Goal: Task Accomplishment & Management: Complete application form

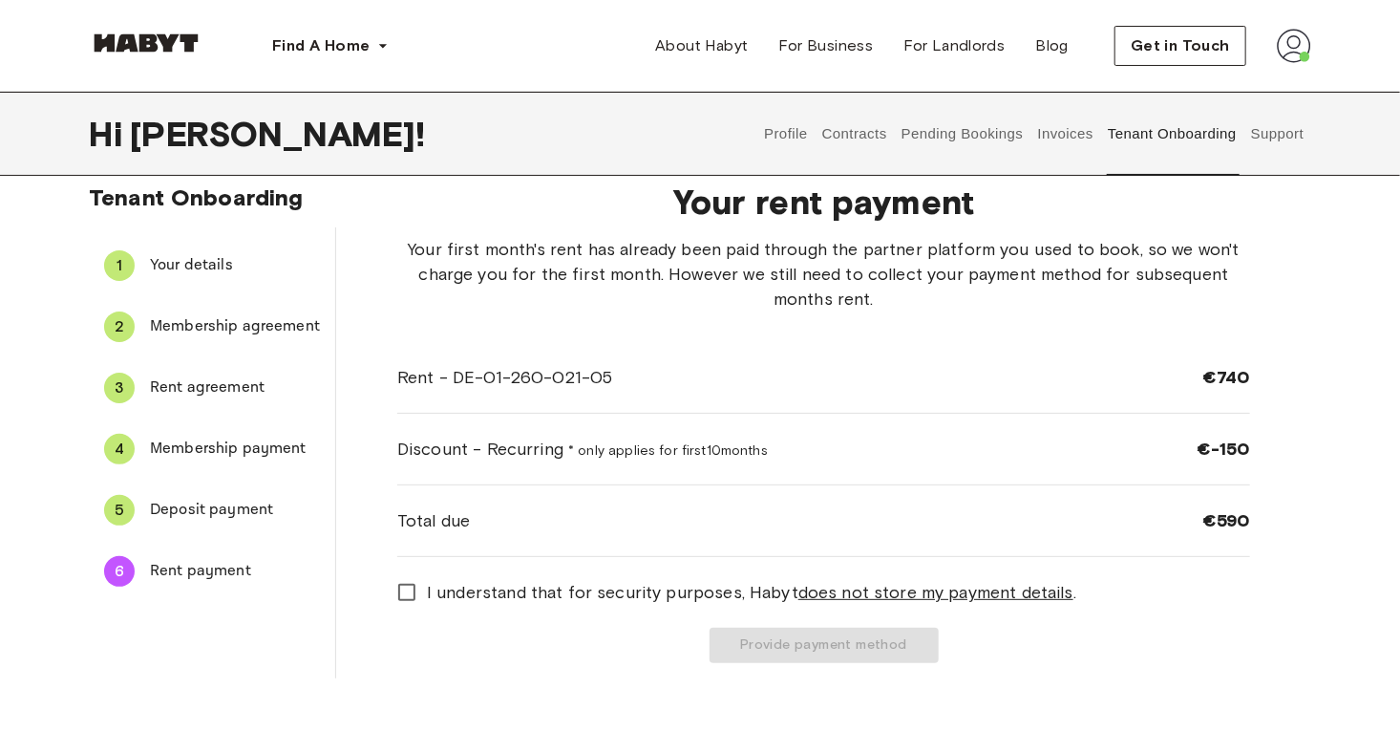
scroll to position [8, 0]
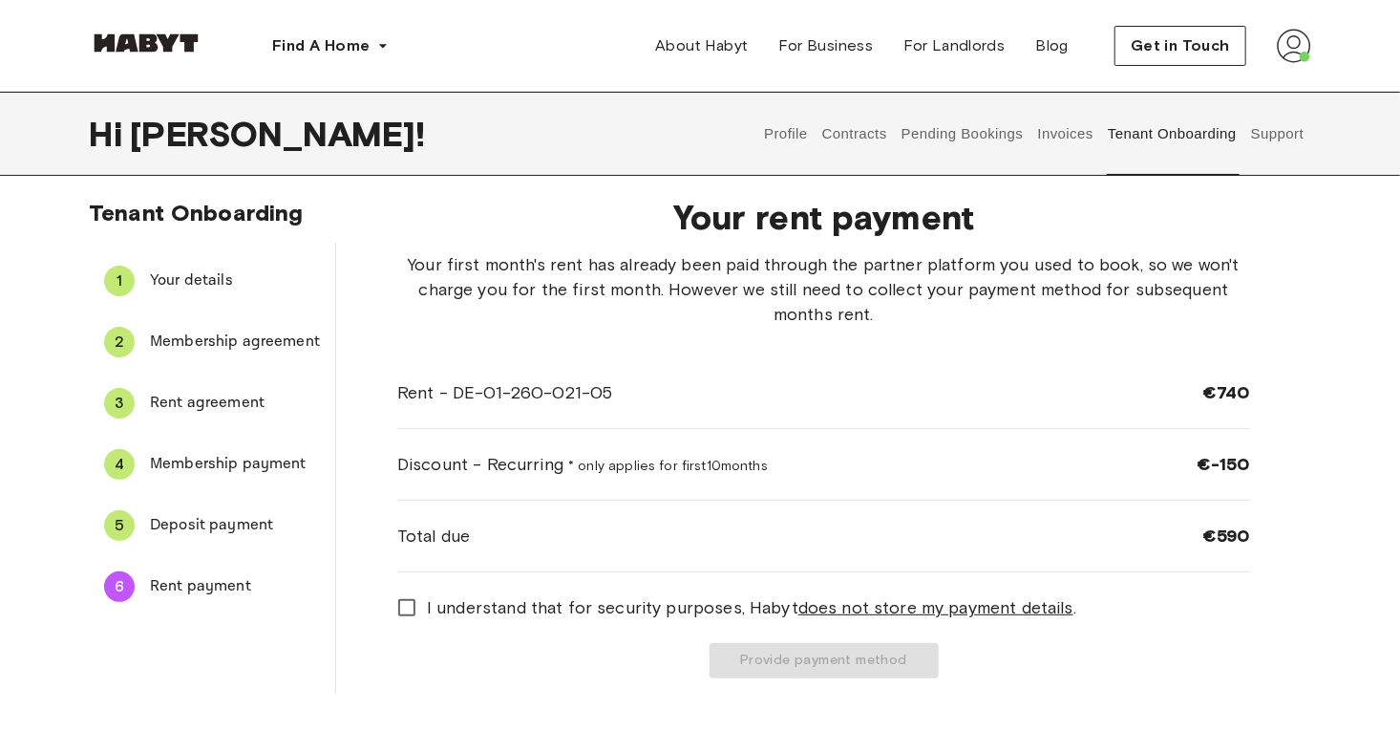
click at [1293, 46] on img at bounding box center [1294, 46] width 34 height 34
click at [1250, 88] on span "Profile" at bounding box center [1236, 89] width 48 height 23
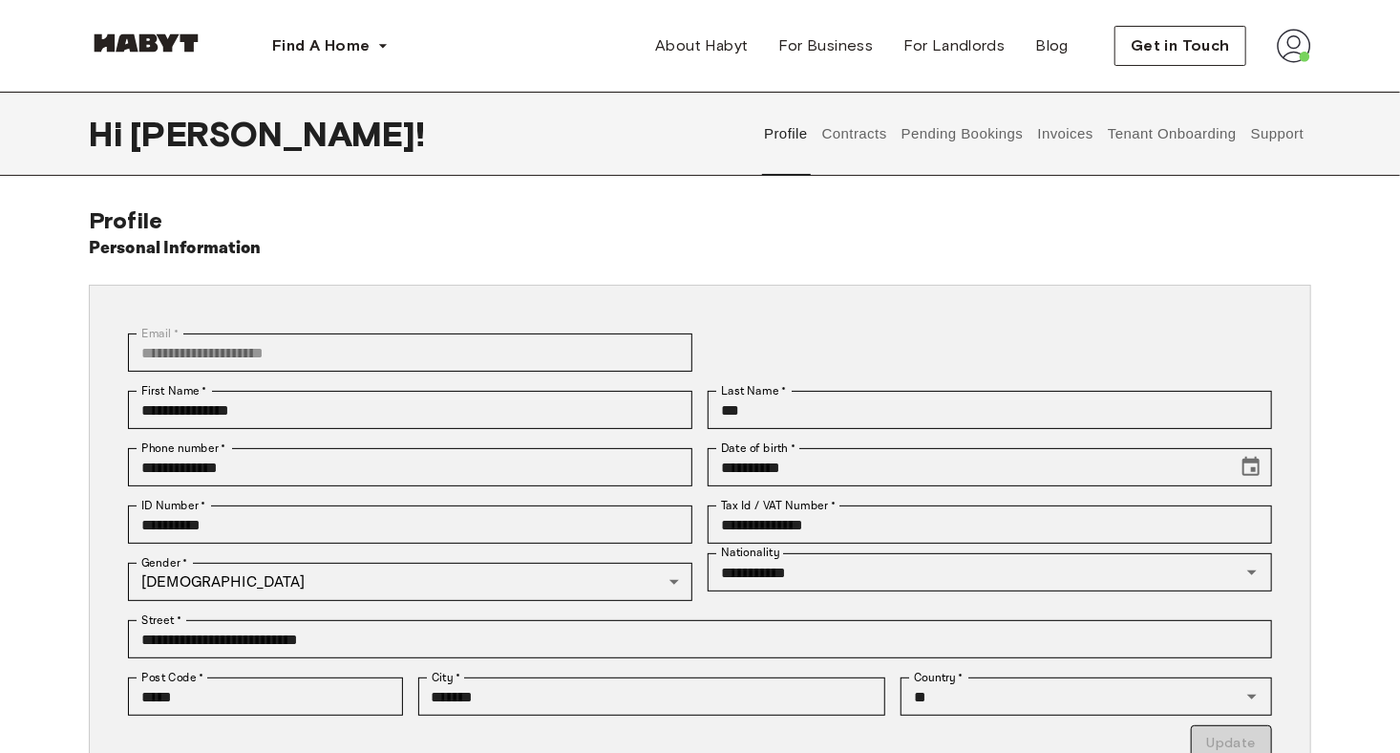
click at [1201, 131] on button "Tenant Onboarding" at bounding box center [1173, 134] width 134 height 84
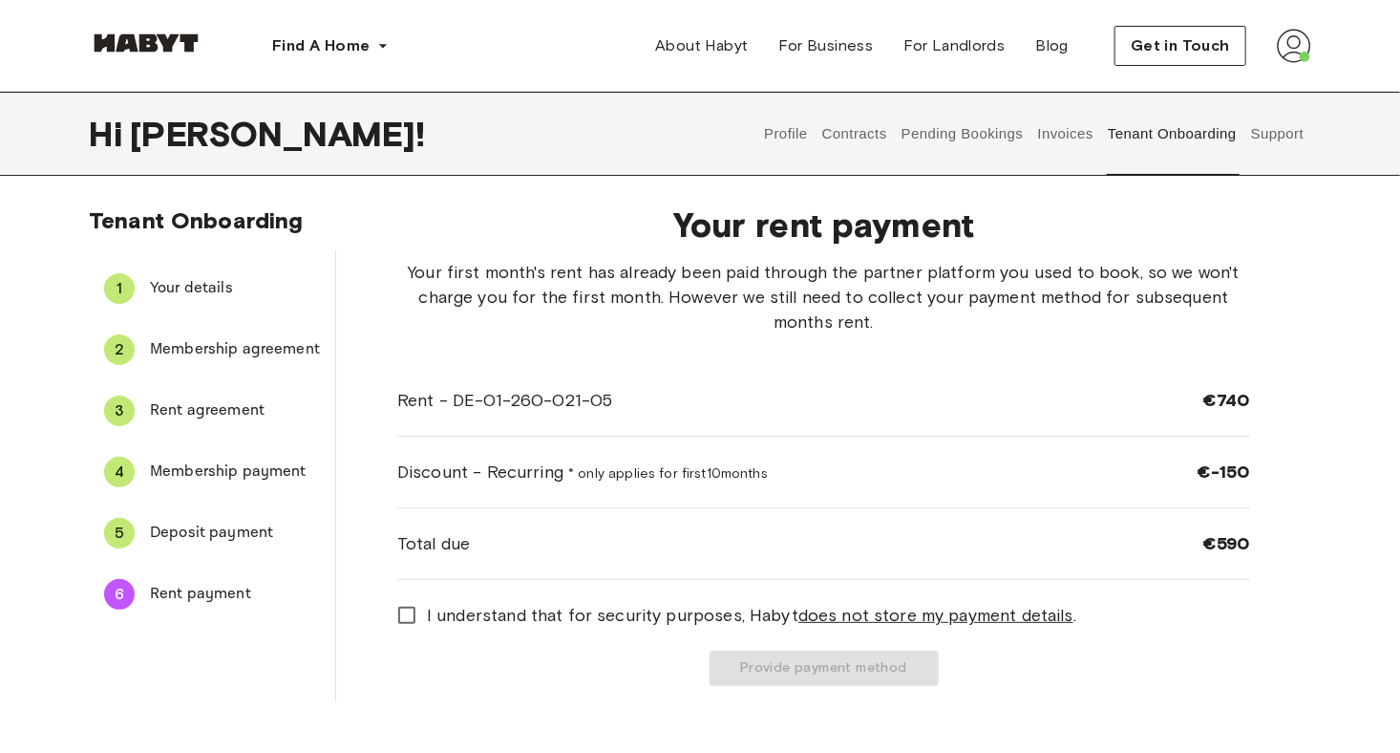
click at [248, 536] on span "Deposit payment" at bounding box center [235, 533] width 170 height 23
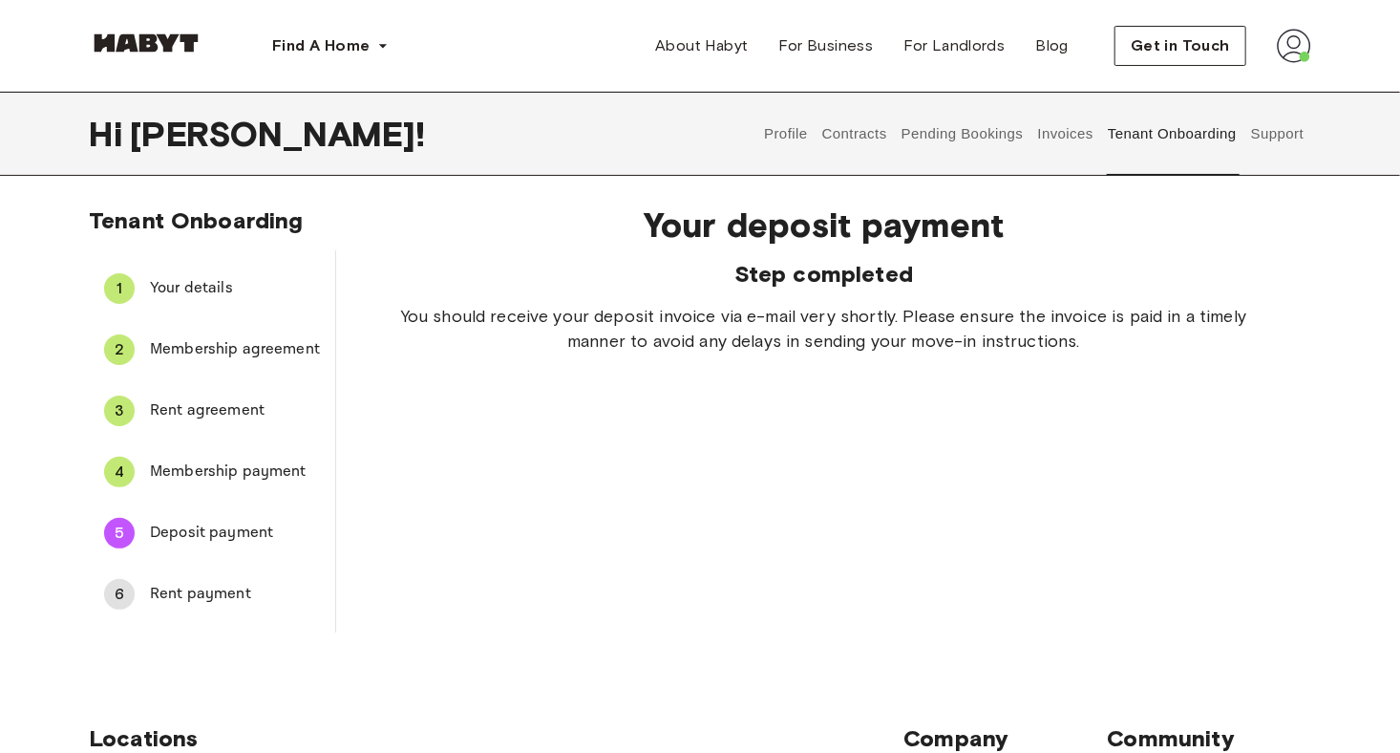
click at [191, 596] on span "Rent payment" at bounding box center [235, 594] width 170 height 23
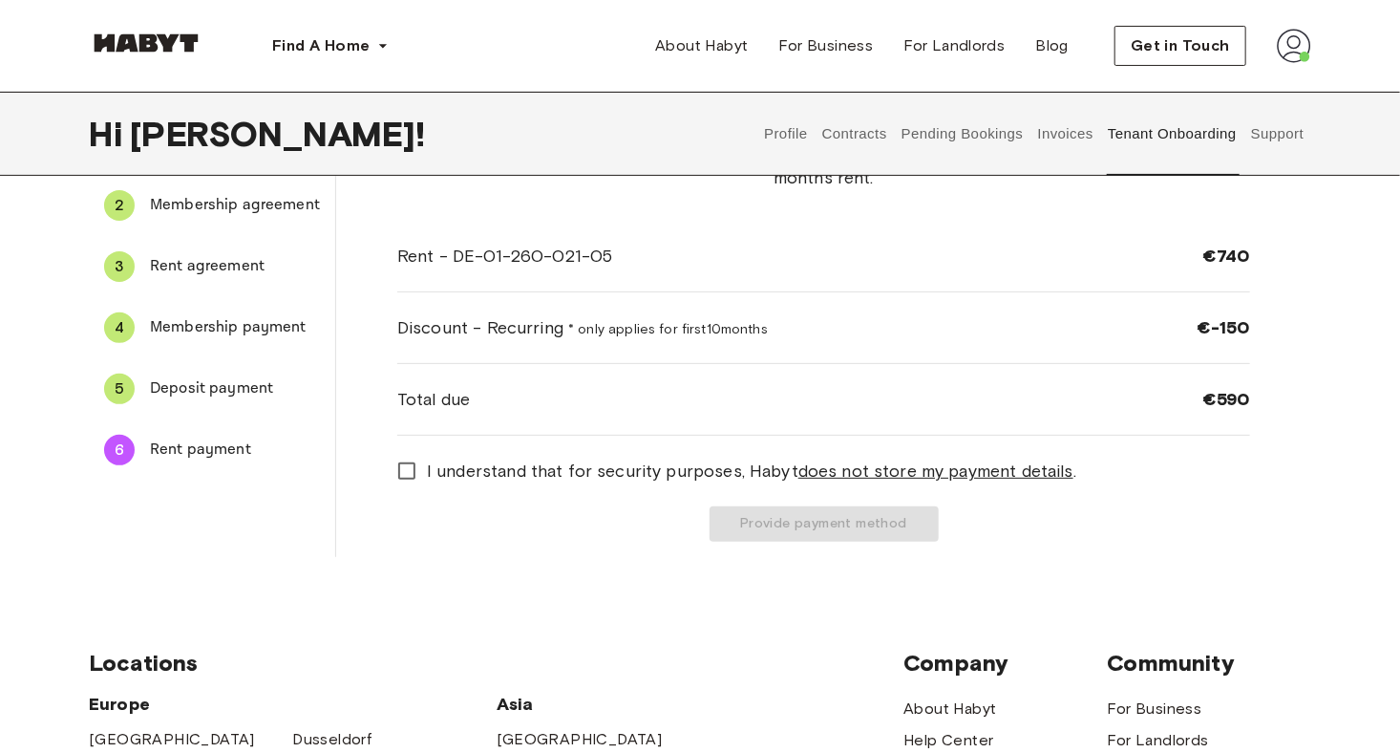
scroll to position [110, 0]
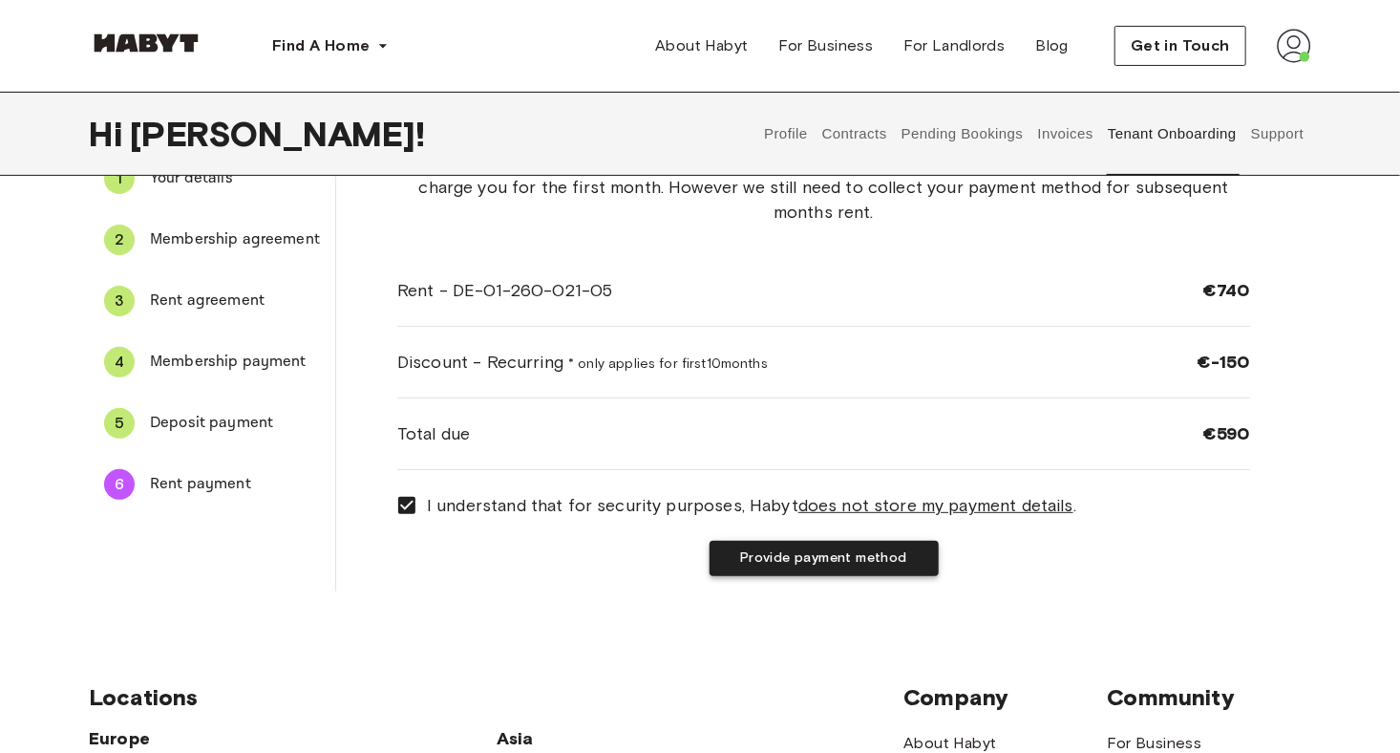
click at [849, 553] on button "Provide payment method" at bounding box center [824, 558] width 229 height 35
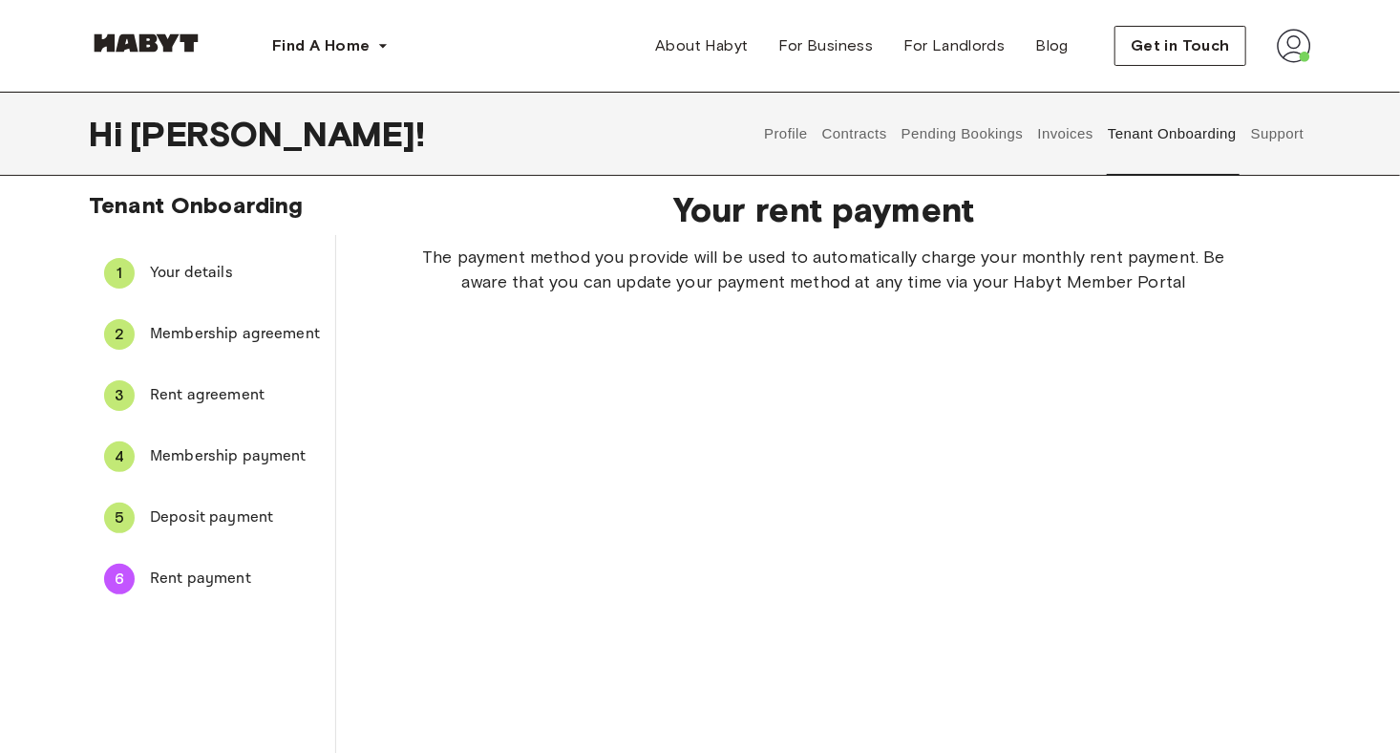
scroll to position [0, 0]
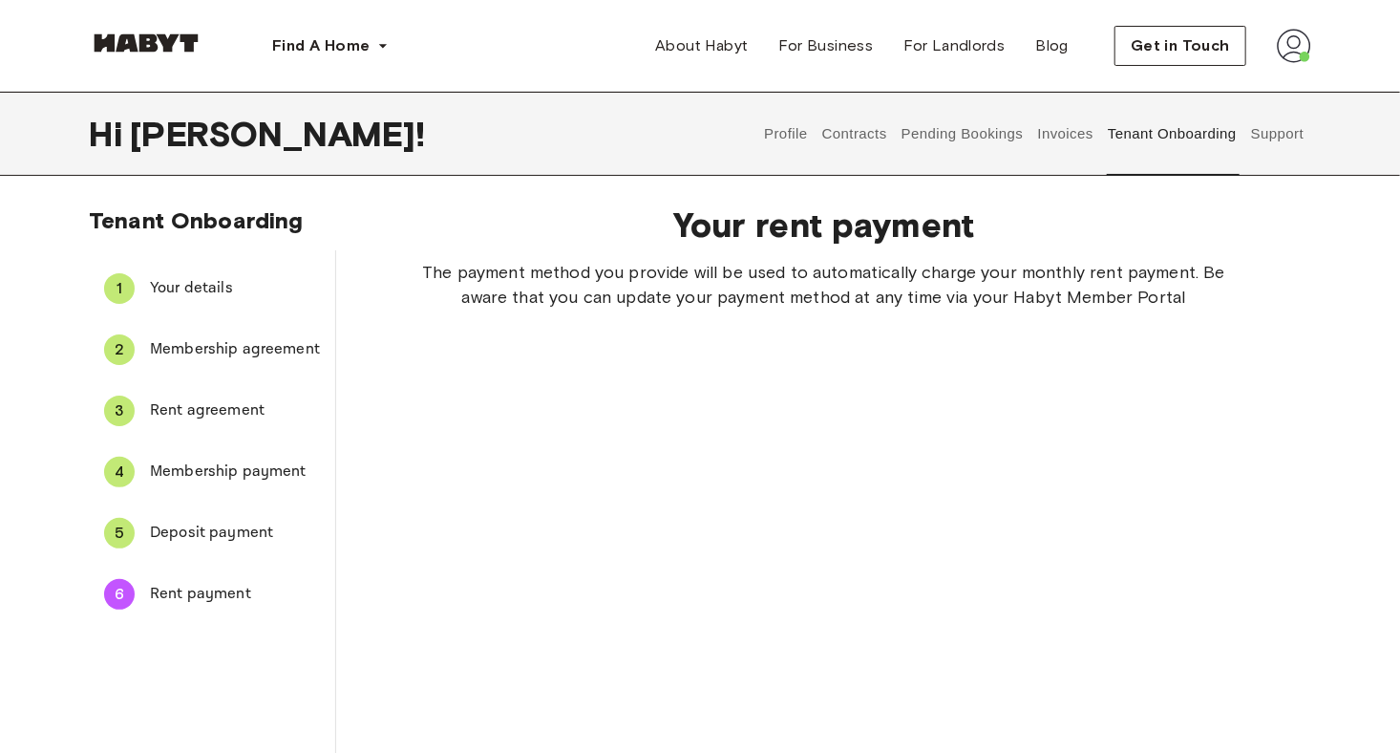
click at [186, 284] on span "Your details" at bounding box center [235, 288] width 170 height 23
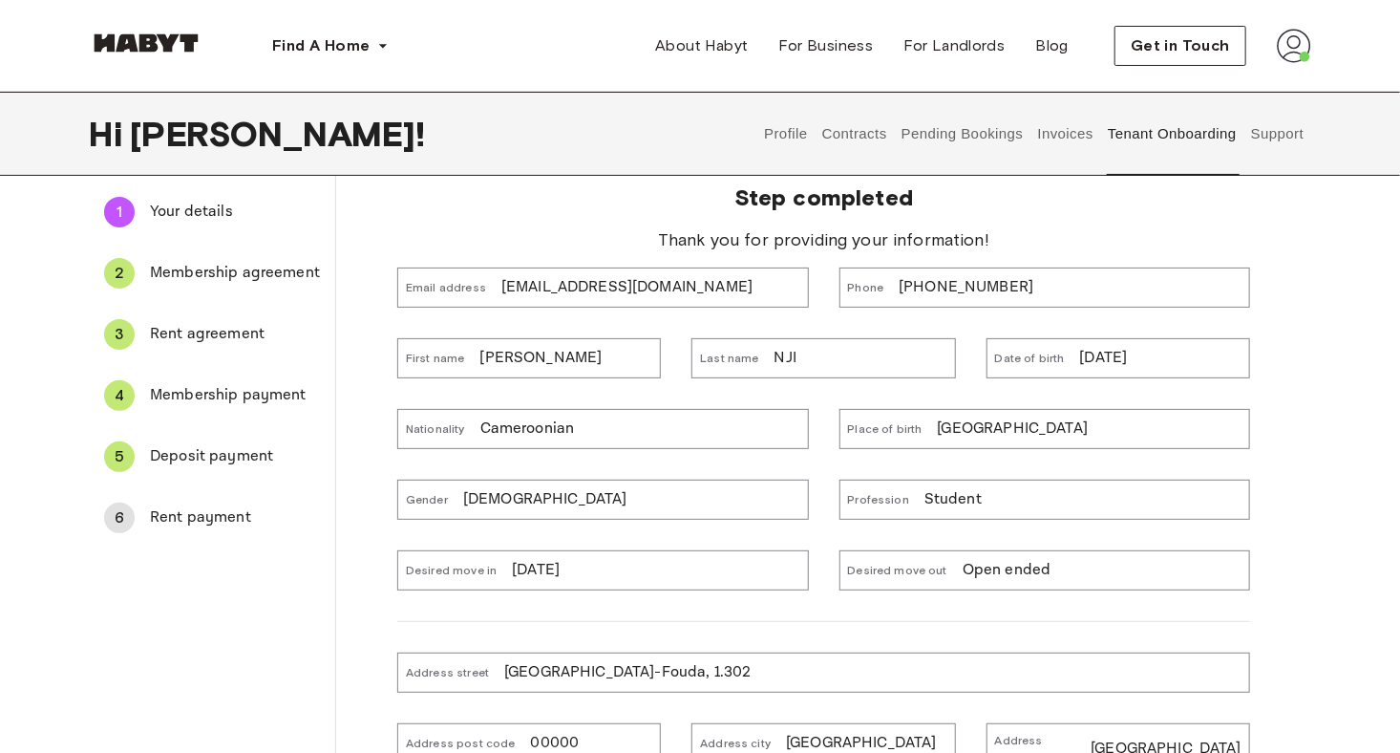
scroll to position [42, 0]
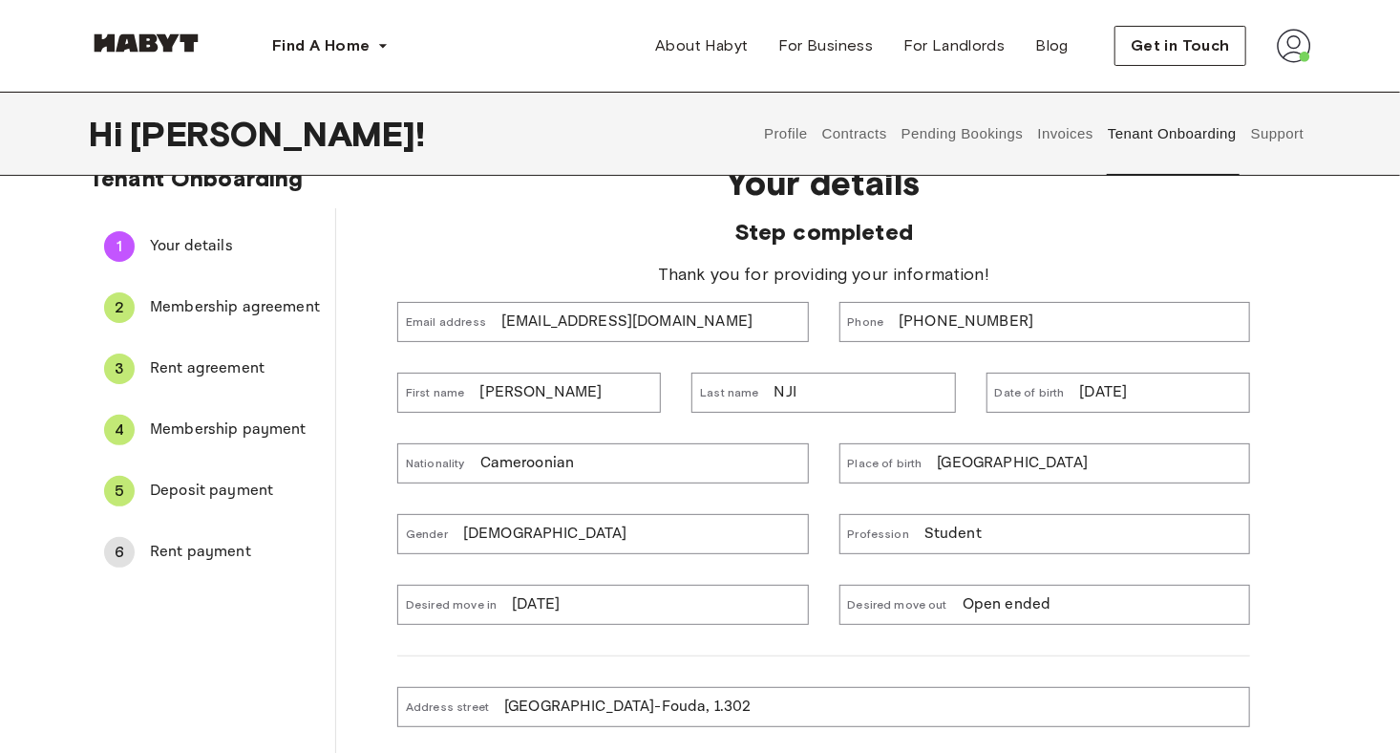
click at [266, 302] on span "Membership agreement" at bounding box center [235, 307] width 170 height 23
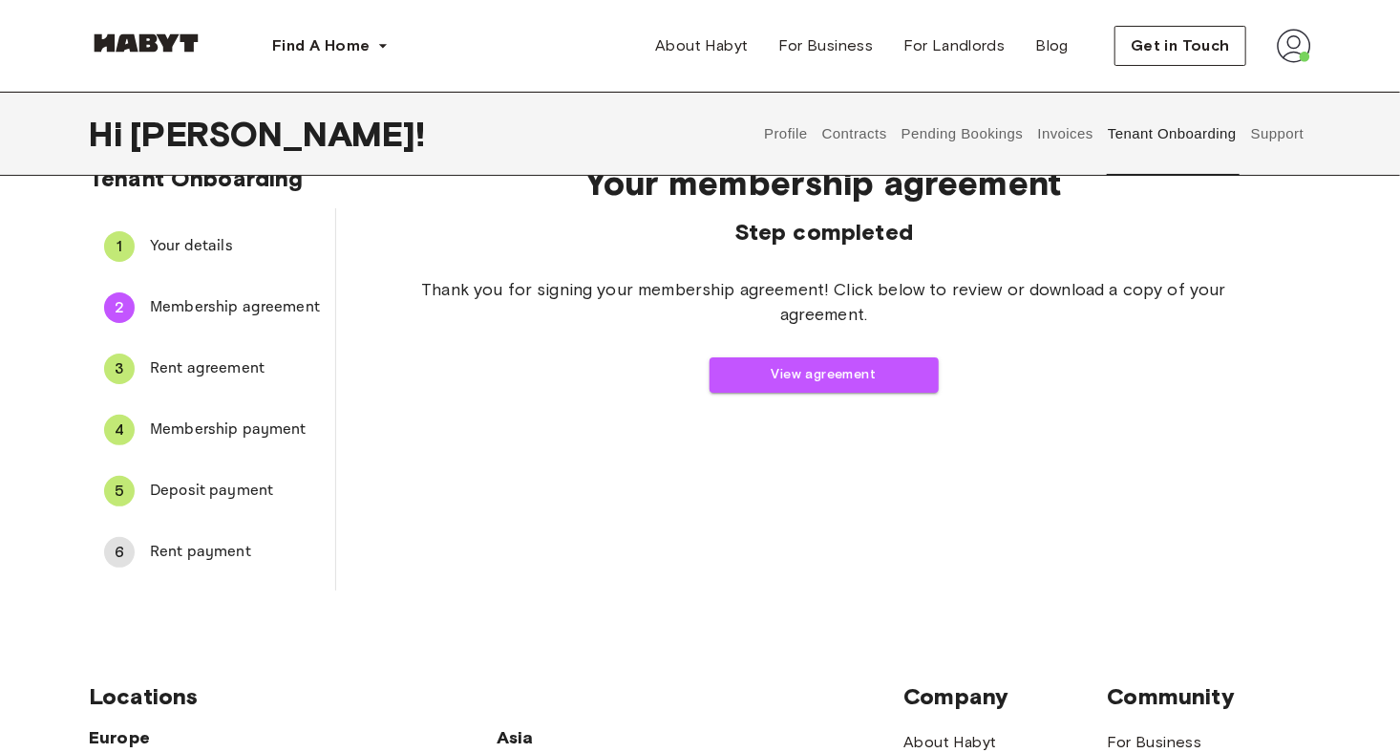
click at [226, 361] on span "Rent agreement" at bounding box center [235, 368] width 170 height 23
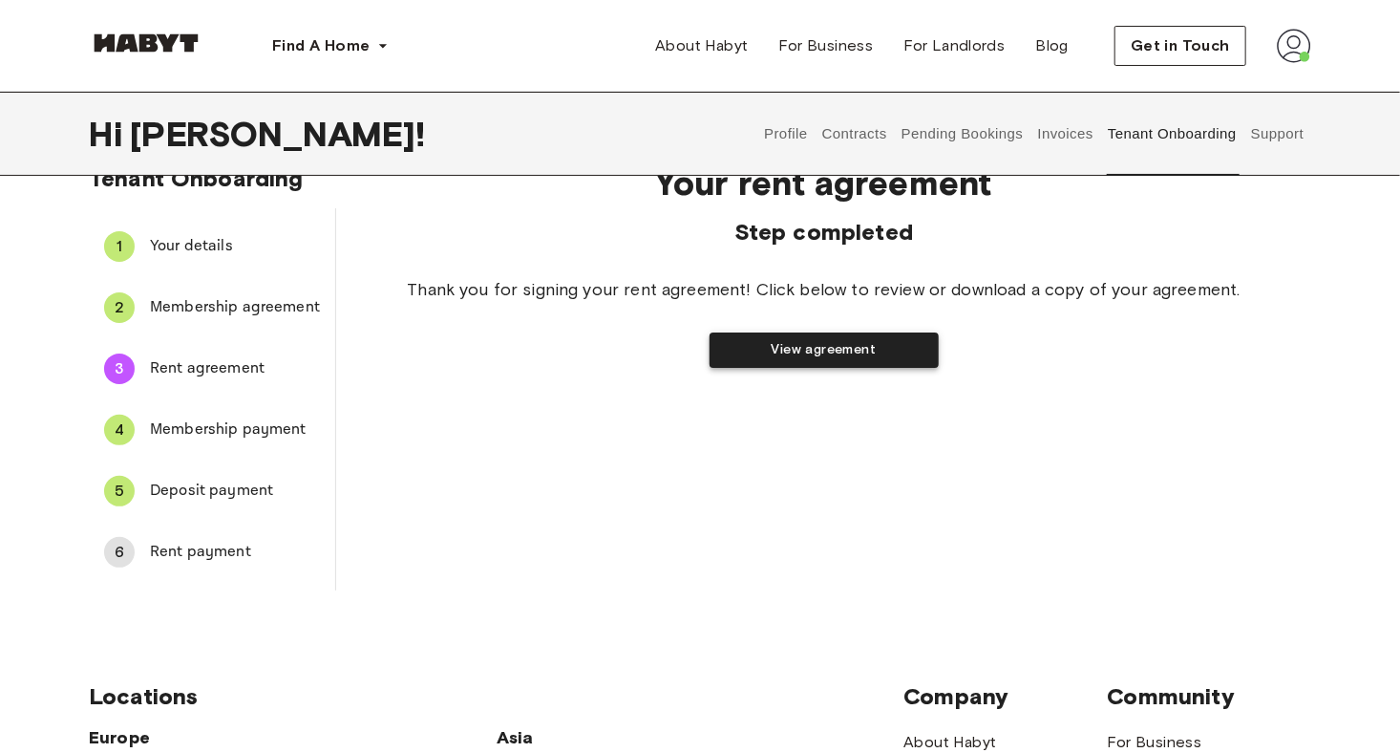
click at [839, 352] on button "View agreement" at bounding box center [824, 349] width 229 height 35
click at [1273, 128] on button "Support" at bounding box center [1277, 134] width 58 height 84
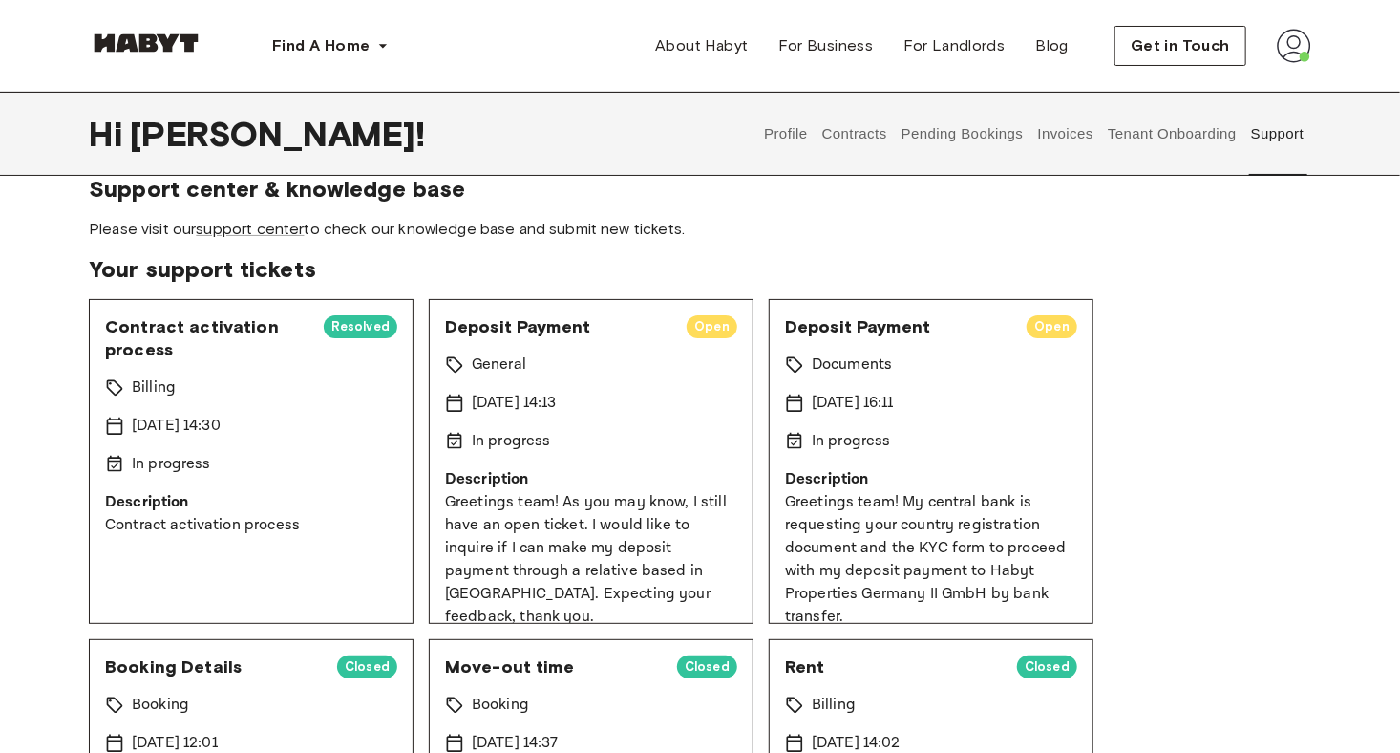
scroll to position [24, 0]
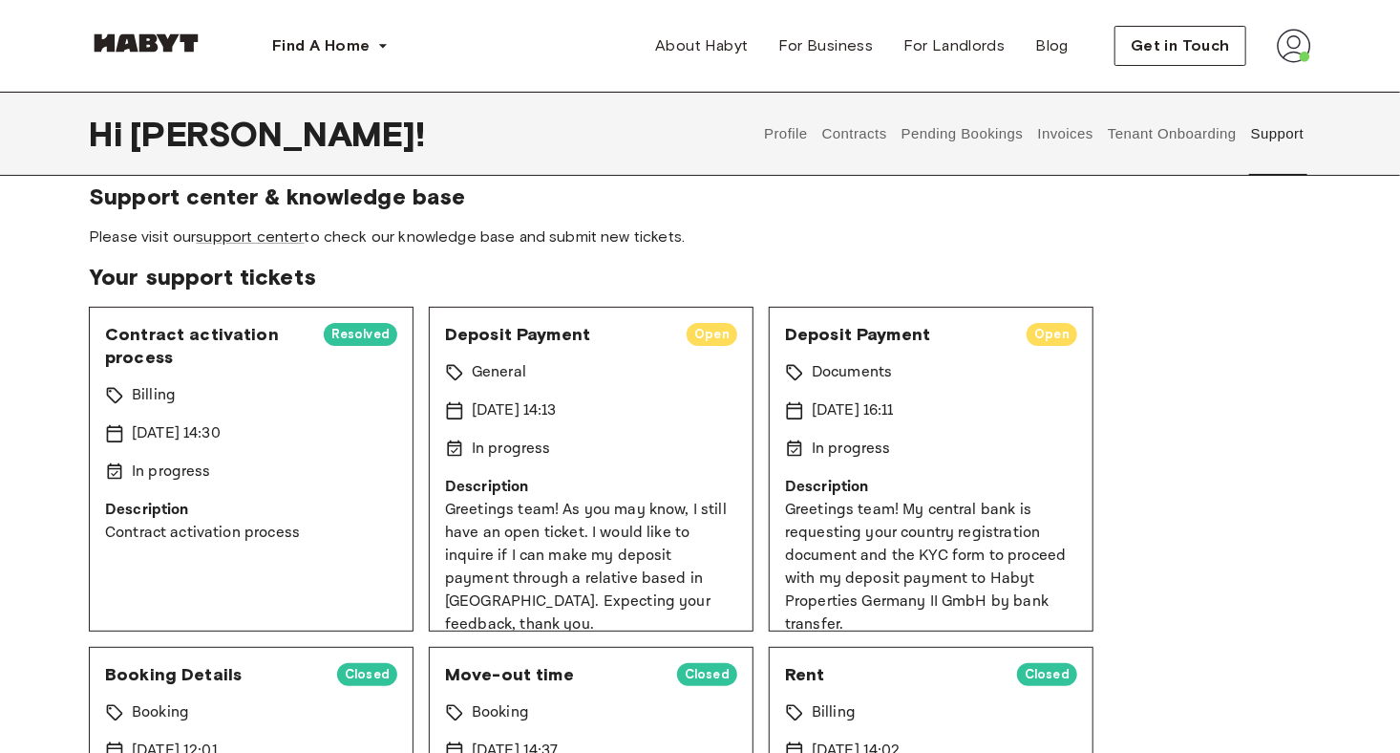
click at [167, 501] on p "Description" at bounding box center [251, 510] width 292 height 23
click at [610, 455] on div "In progress" at bounding box center [591, 448] width 292 height 23
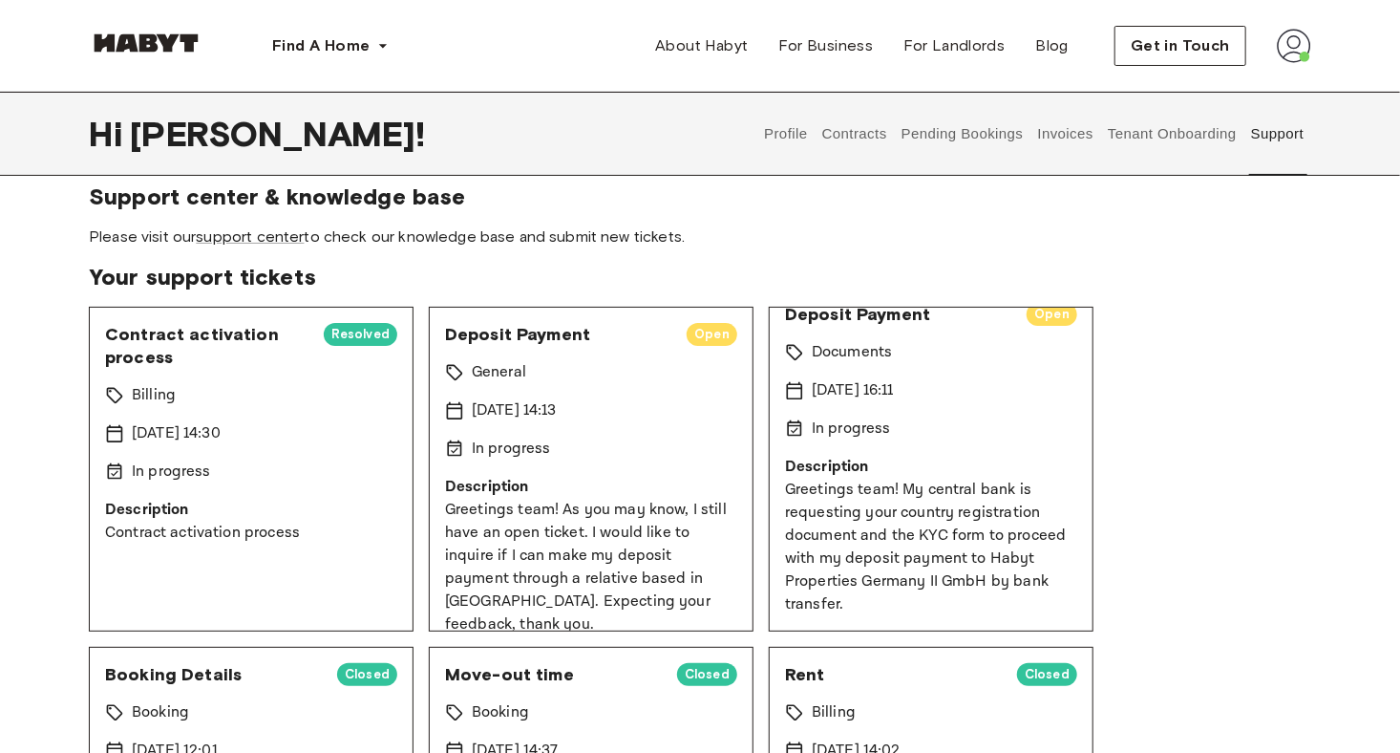
scroll to position [0, 0]
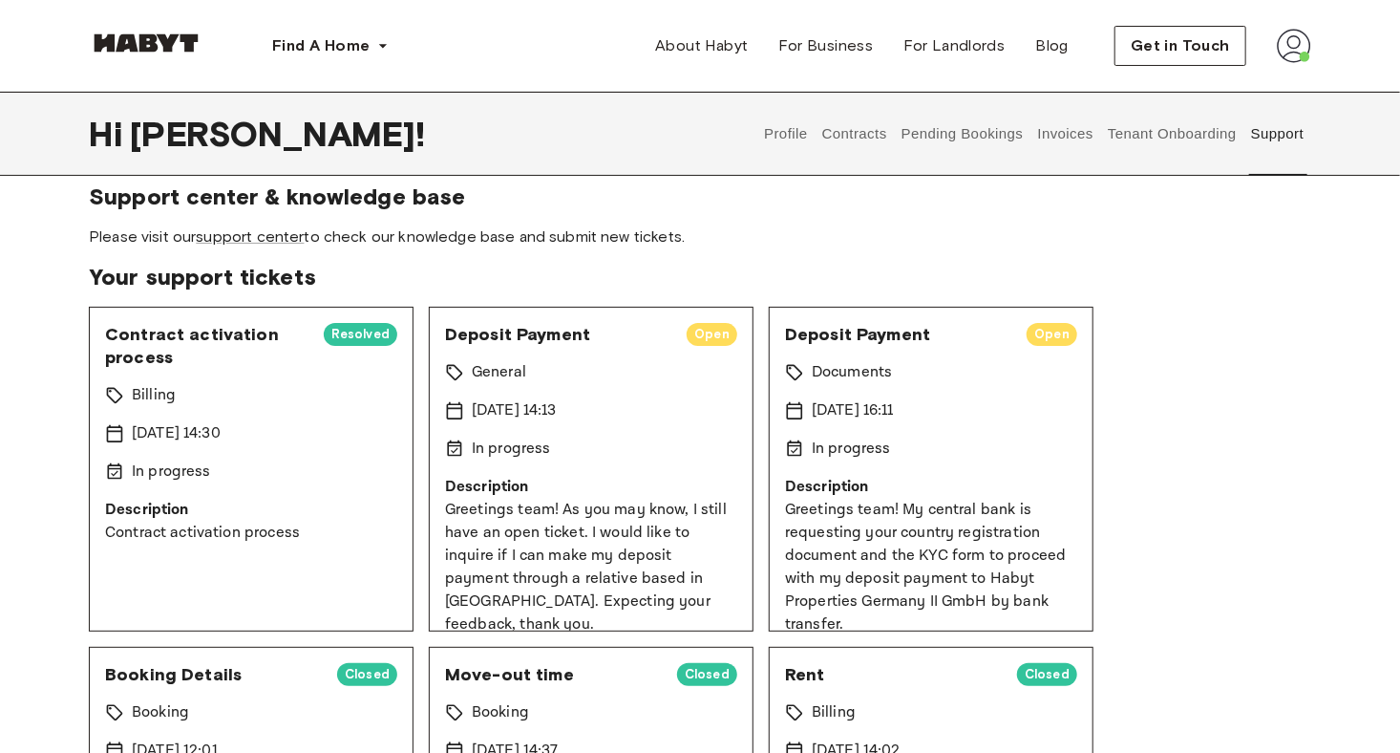
click at [1185, 139] on button "Tenant Onboarding" at bounding box center [1173, 134] width 134 height 84
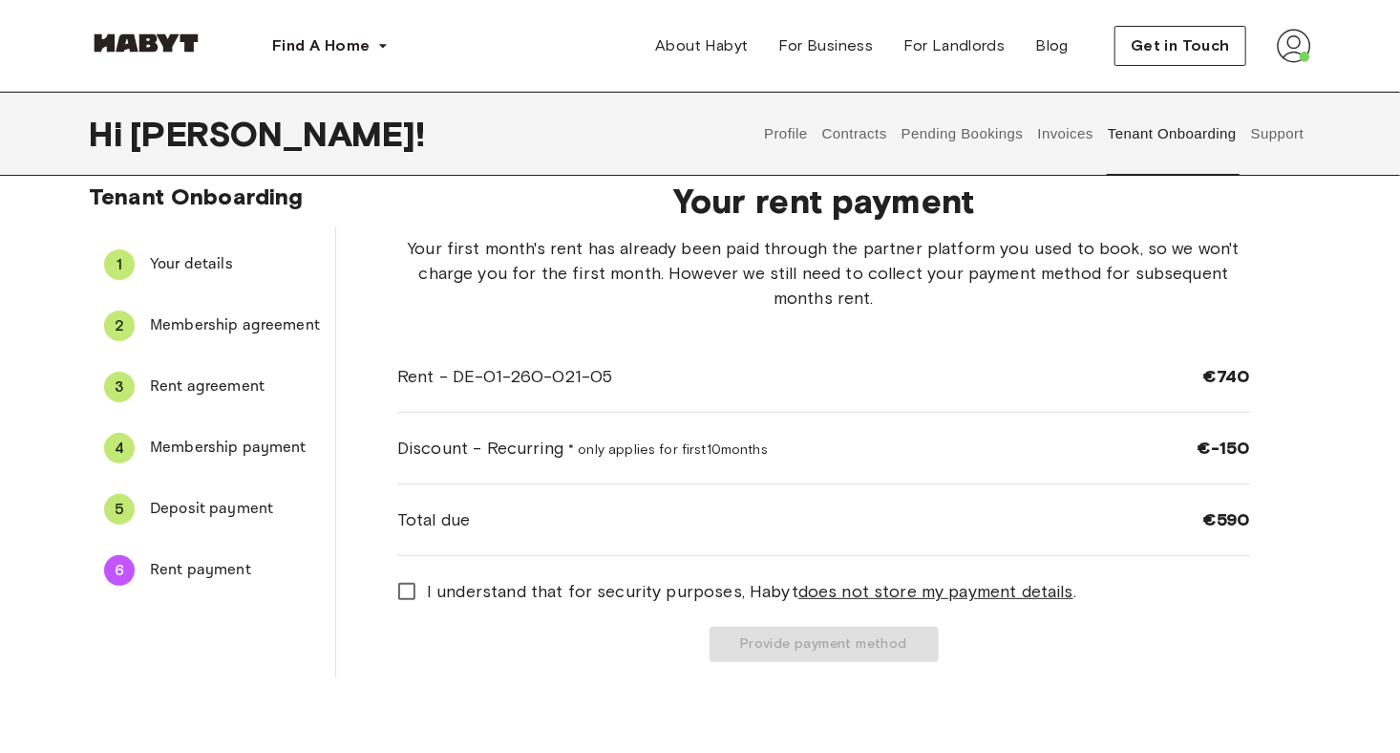
click at [1288, 51] on img at bounding box center [1294, 46] width 34 height 34
click at [1248, 119] on span "Log out" at bounding box center [1240, 128] width 57 height 23
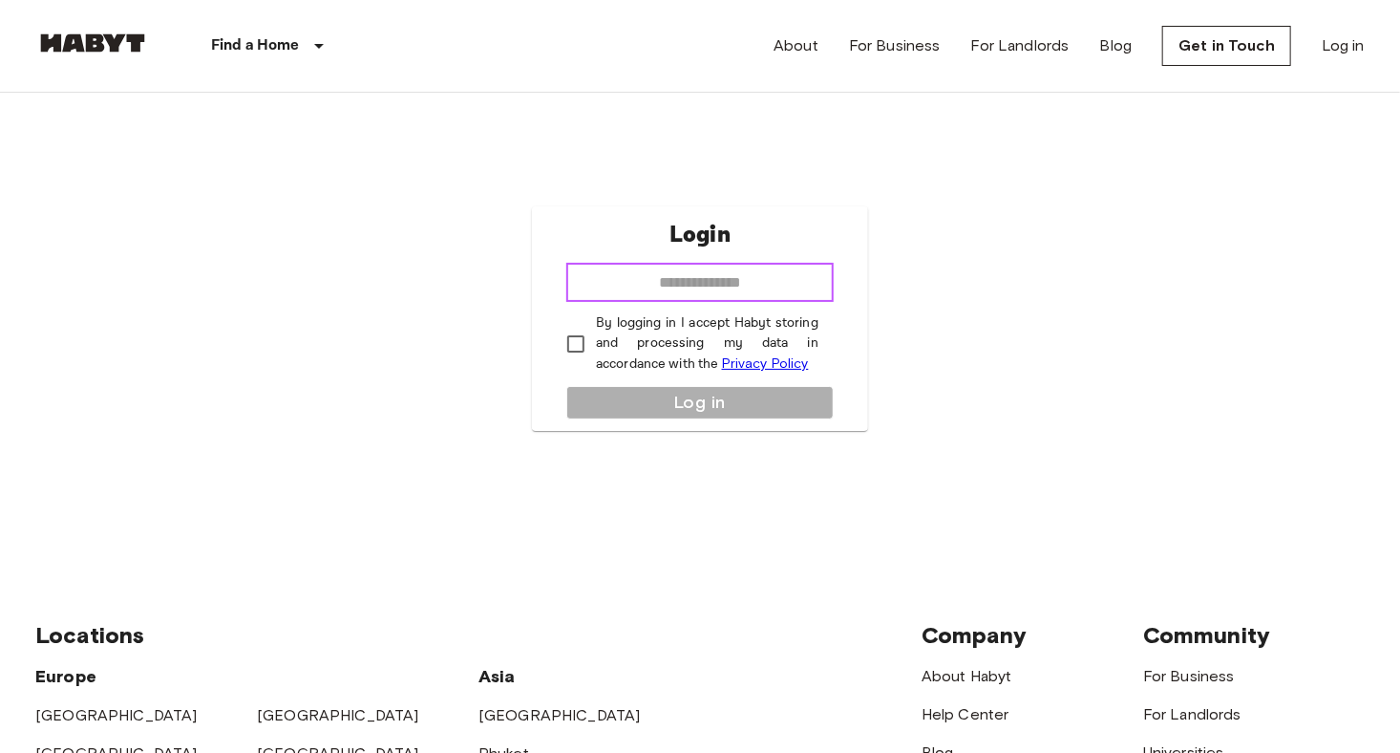
click at [731, 286] on input "email" at bounding box center [699, 283] width 267 height 38
type input "**********"
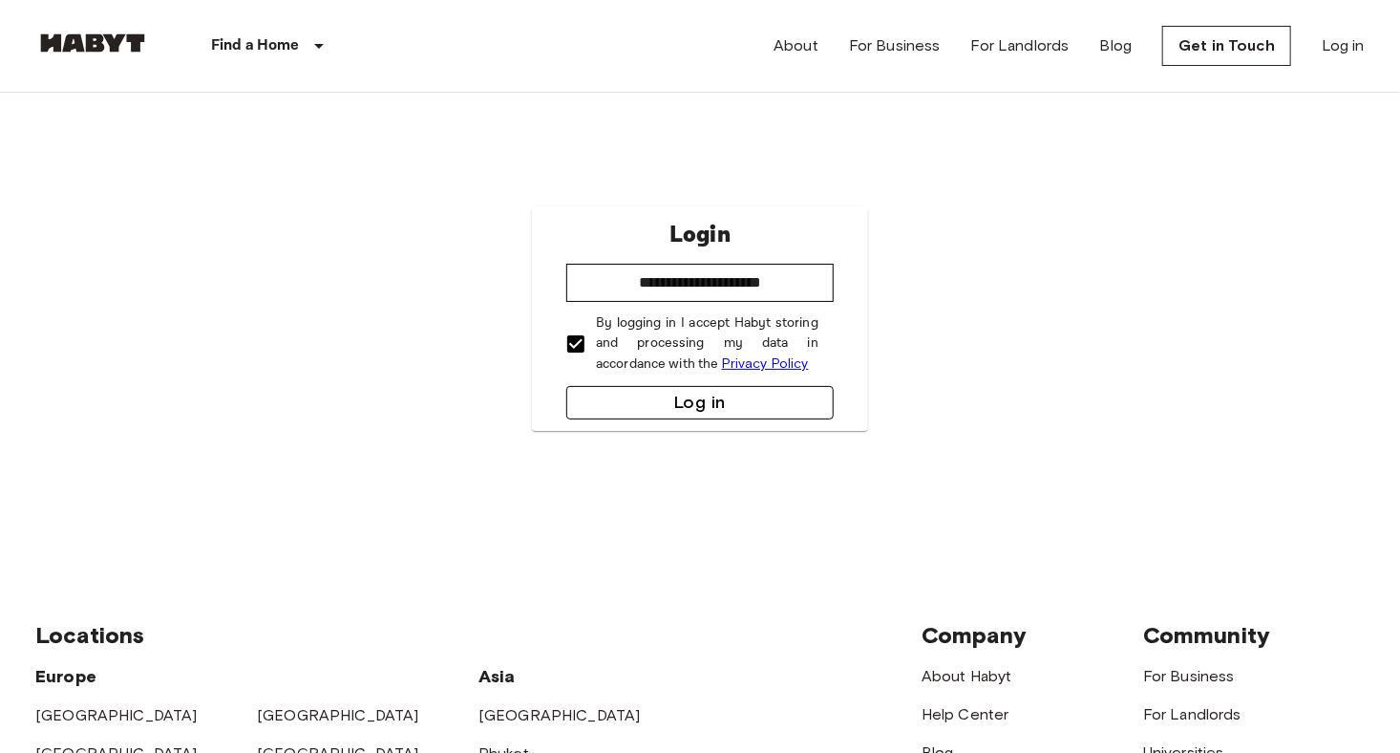
click at [674, 395] on button "Log in" at bounding box center [699, 402] width 267 height 33
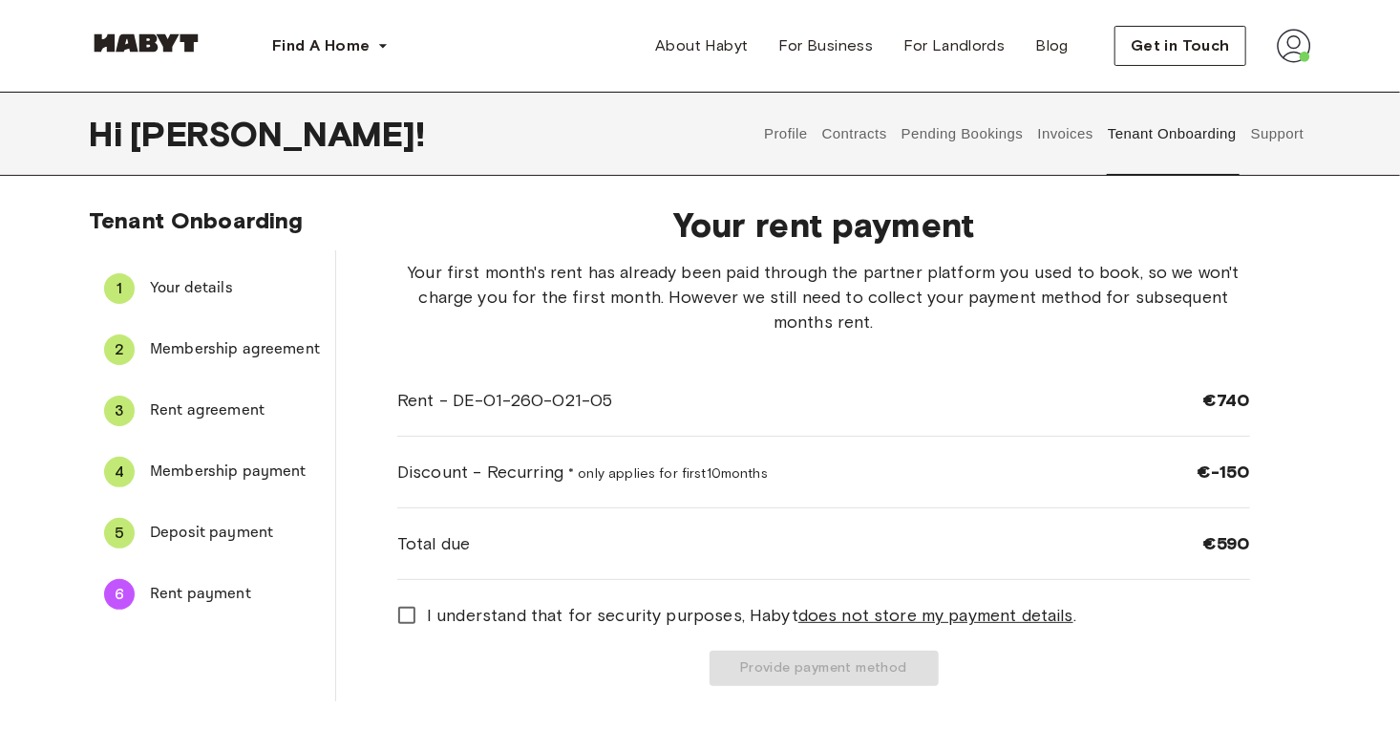
click at [951, 617] on u "does not store my payment details" at bounding box center [936, 615] width 275 height 21
click at [836, 669] on button "Provide payment method" at bounding box center [824, 668] width 229 height 35
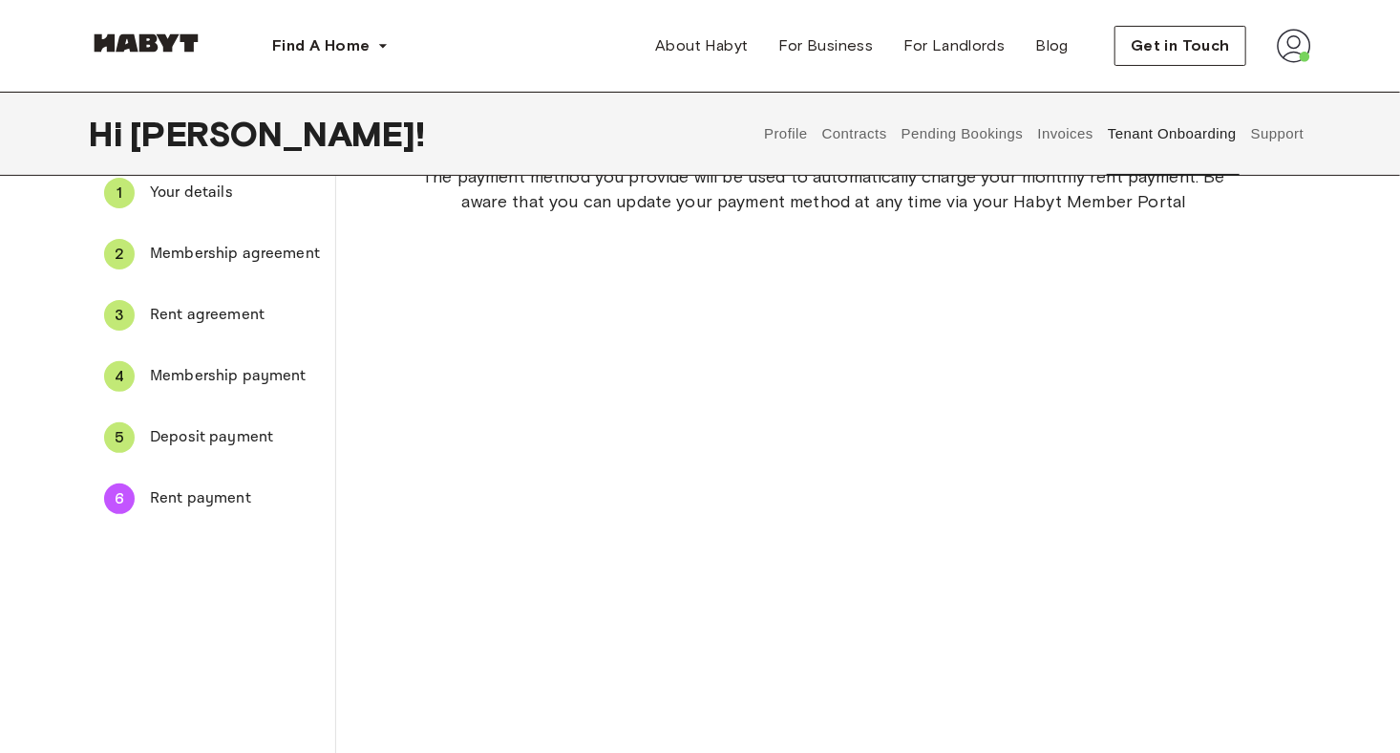
scroll to position [89, 0]
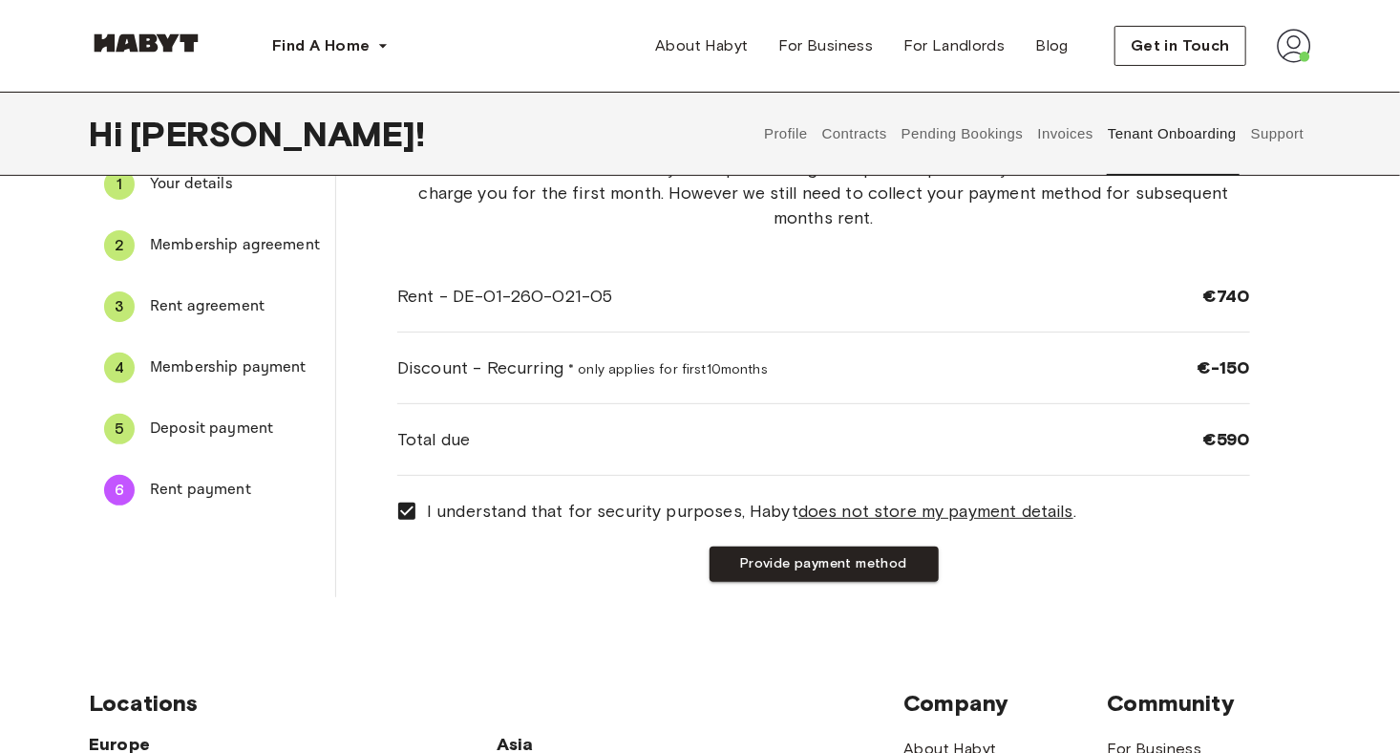
click at [766, 569] on button "Provide payment method" at bounding box center [824, 563] width 229 height 35
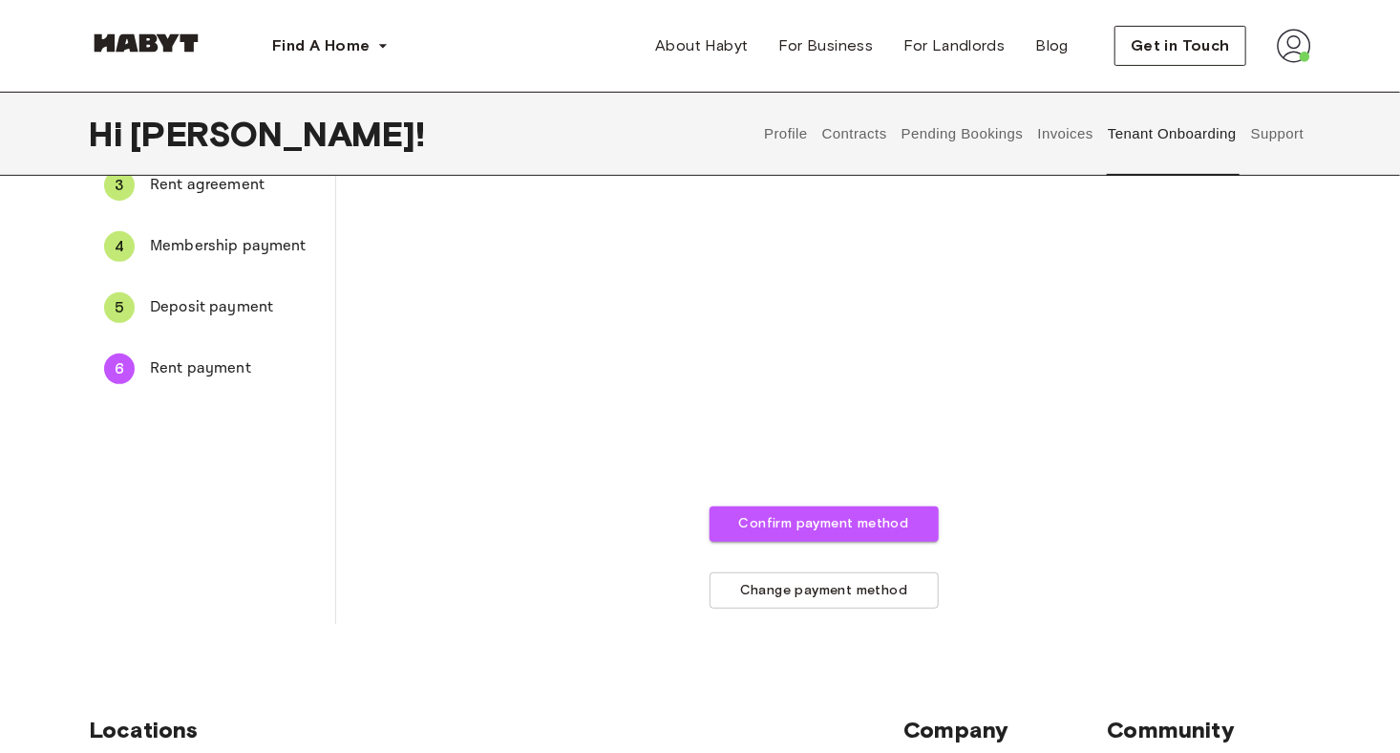
scroll to position [260, 0]
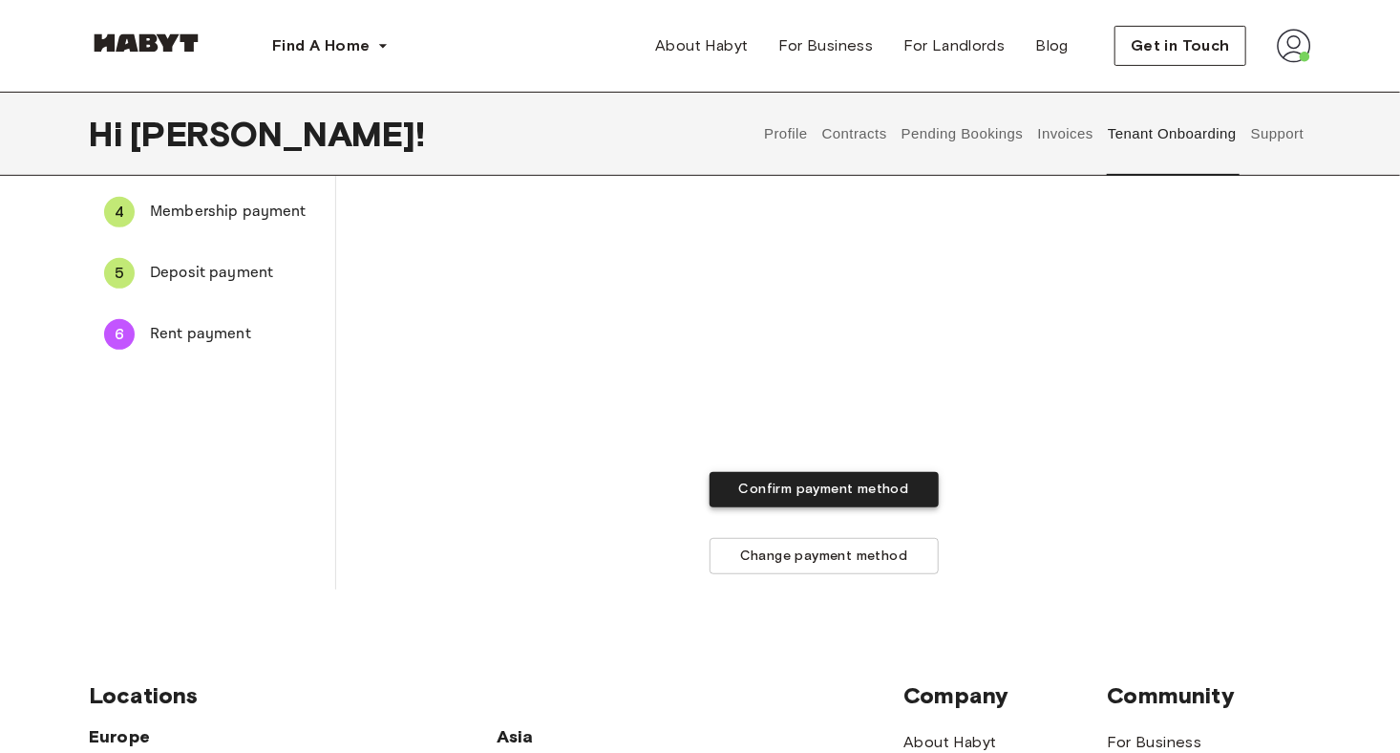
click at [820, 488] on button "Confirm payment method" at bounding box center [824, 489] width 229 height 35
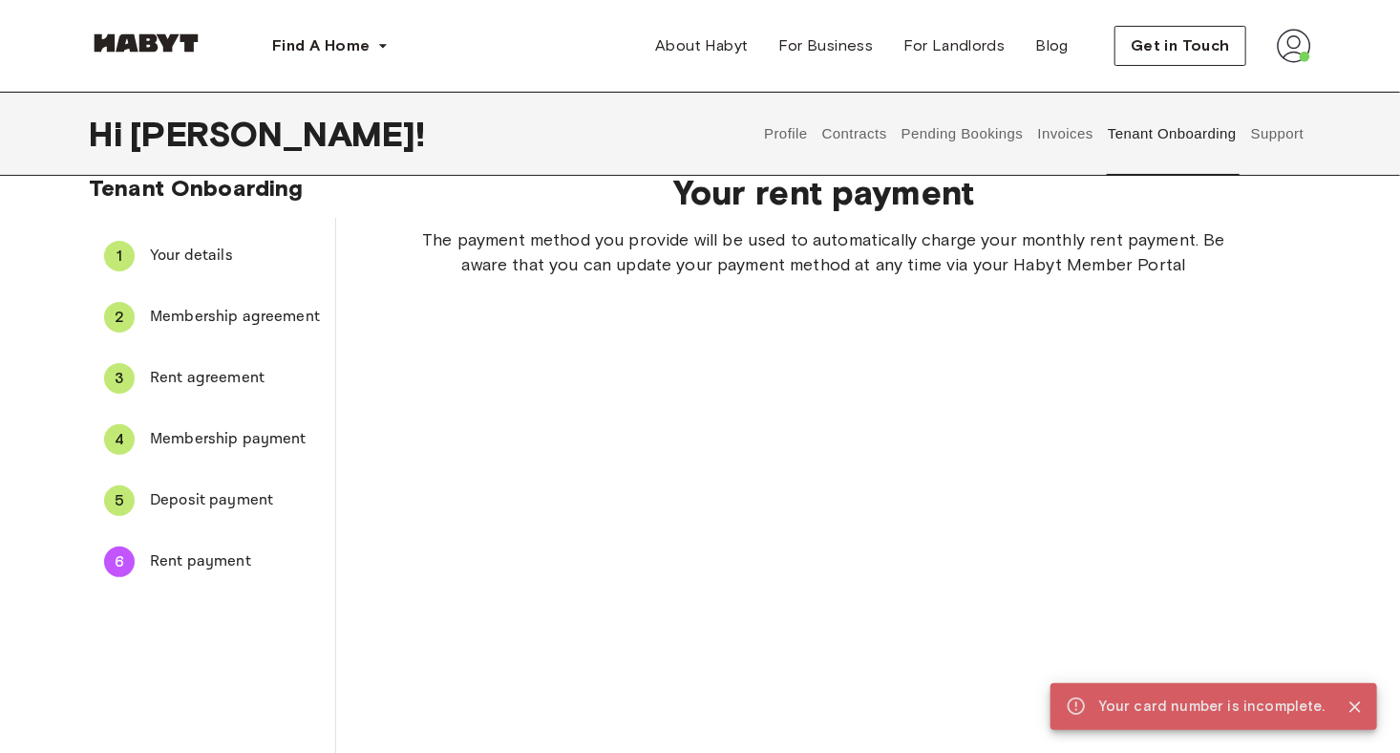
scroll to position [9, 0]
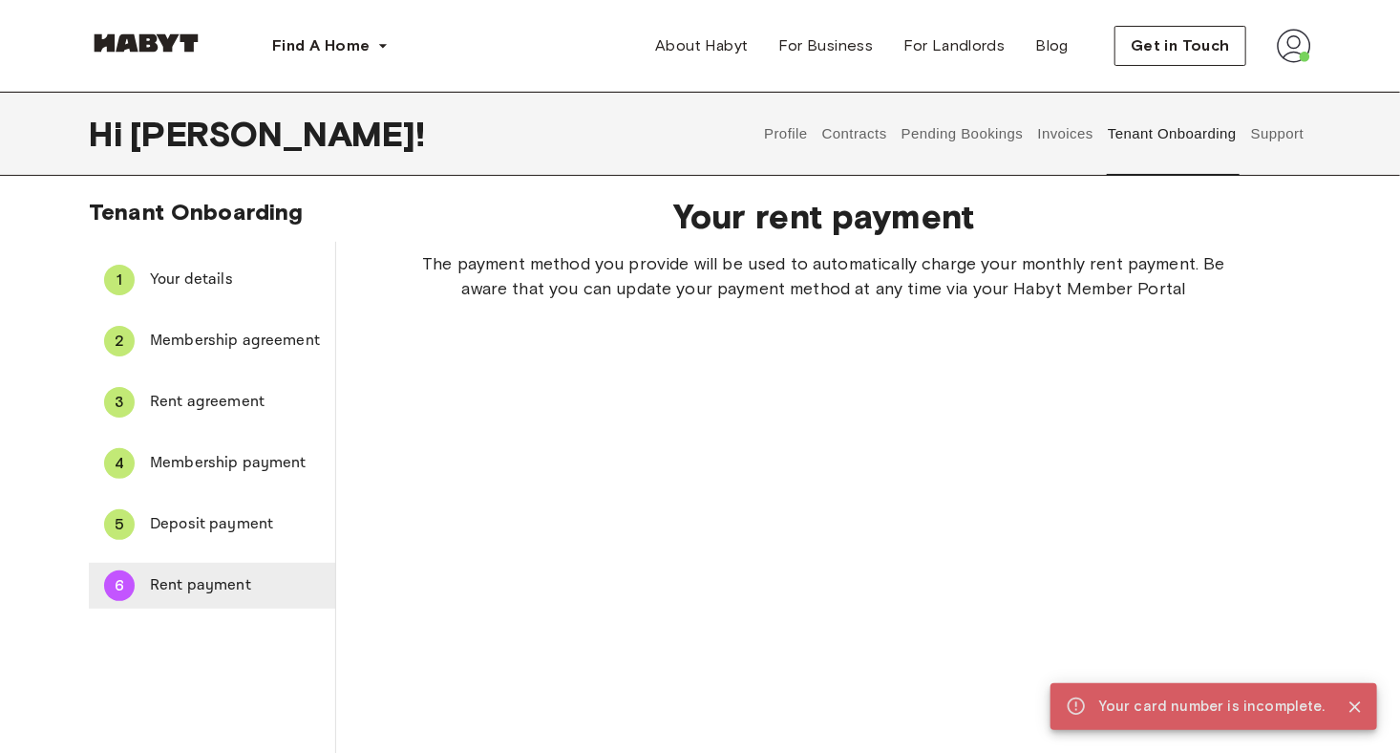
click at [181, 588] on span "Rent payment" at bounding box center [235, 585] width 170 height 23
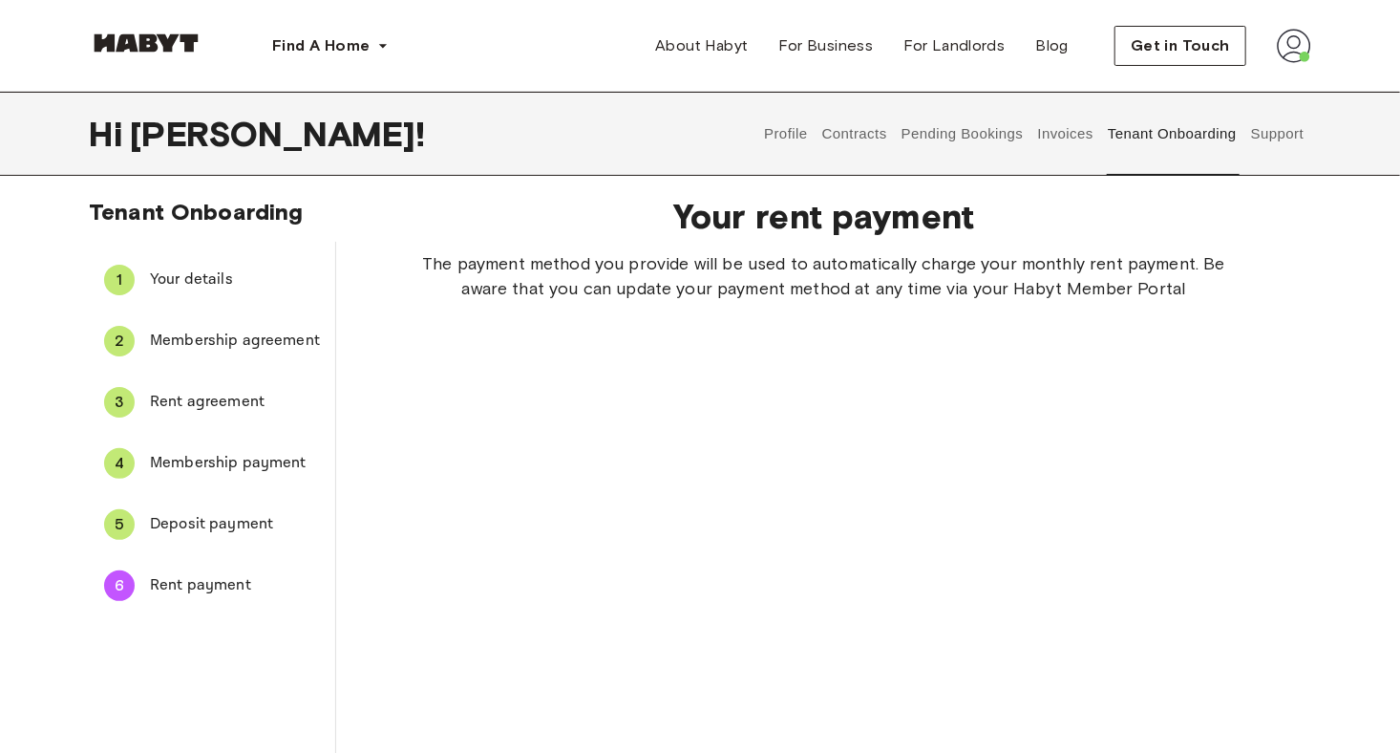
click at [1305, 39] on img at bounding box center [1294, 46] width 34 height 34
click at [1245, 126] on span "Log out" at bounding box center [1240, 128] width 57 height 23
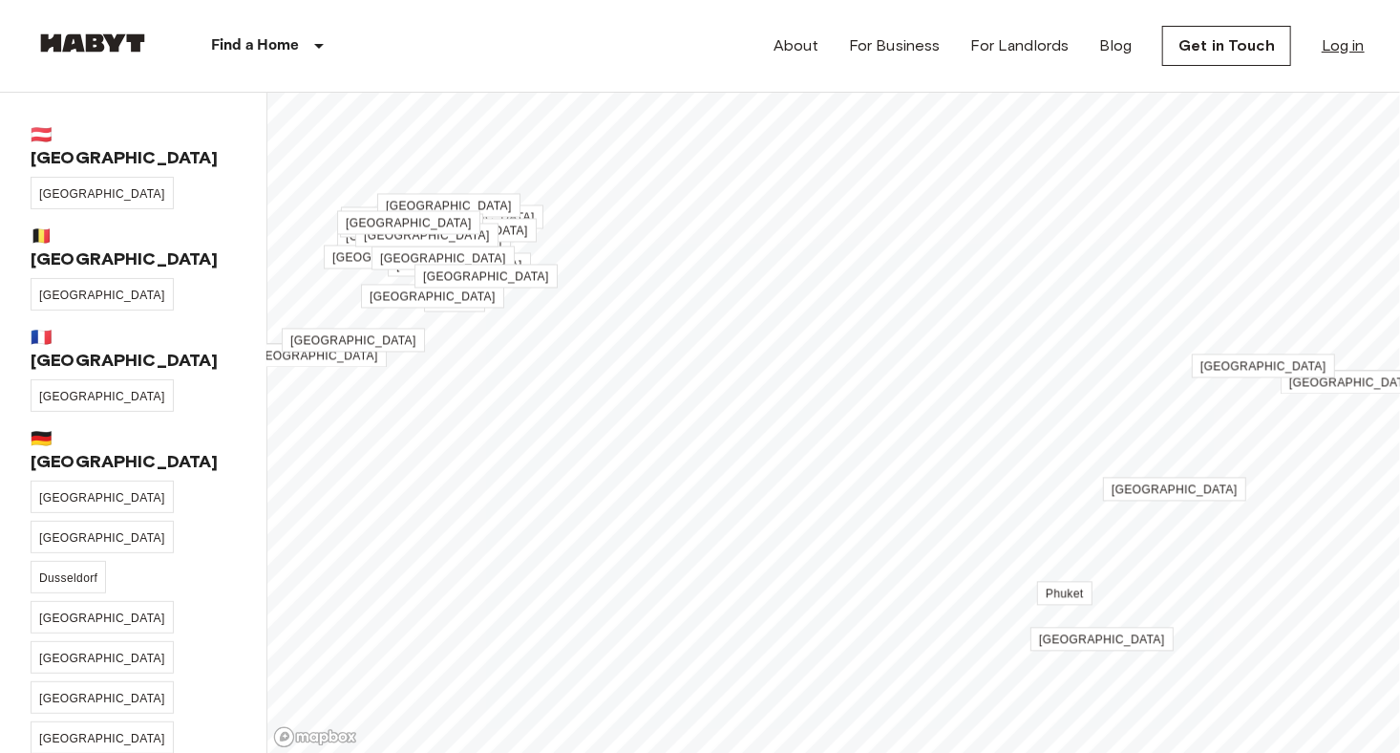
click at [1344, 53] on link "Log in" at bounding box center [1343, 45] width 43 height 23
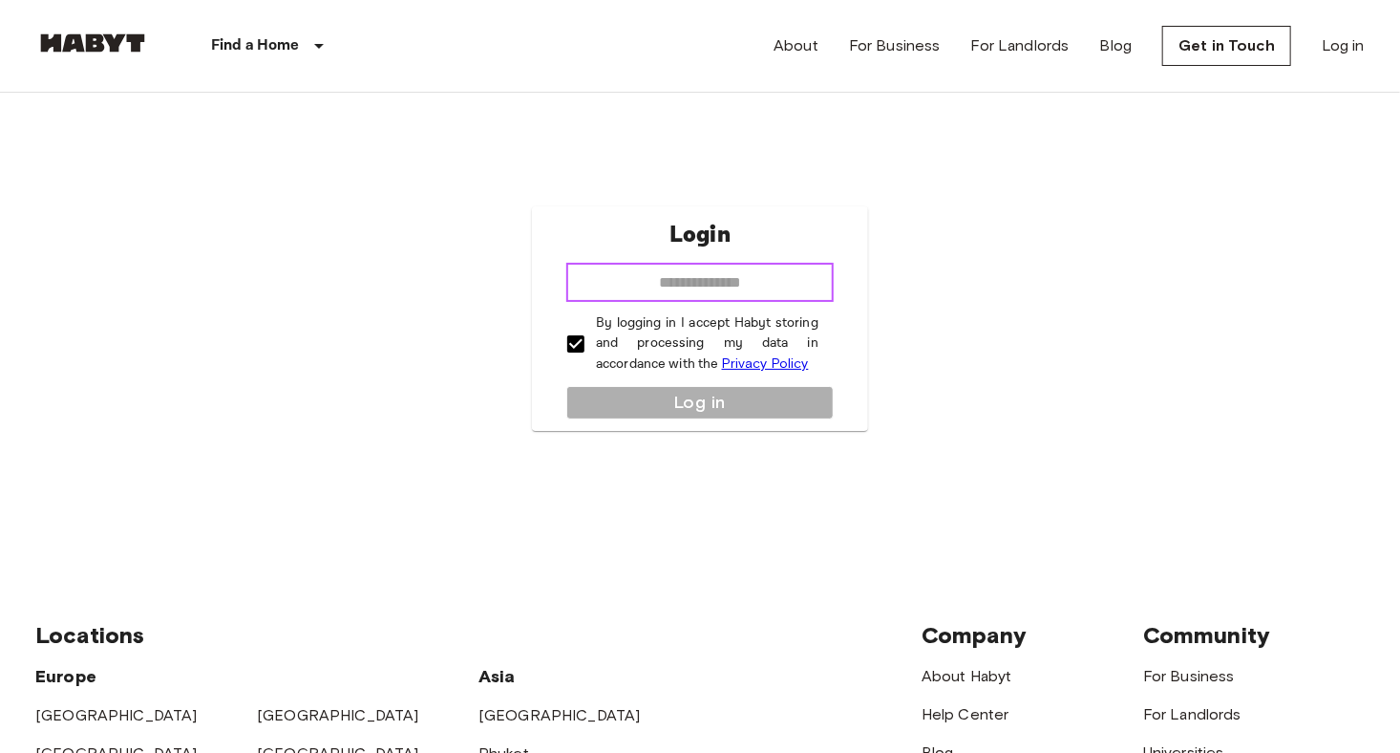
click at [643, 294] on input "email" at bounding box center [699, 283] width 267 height 38
type input "**********"
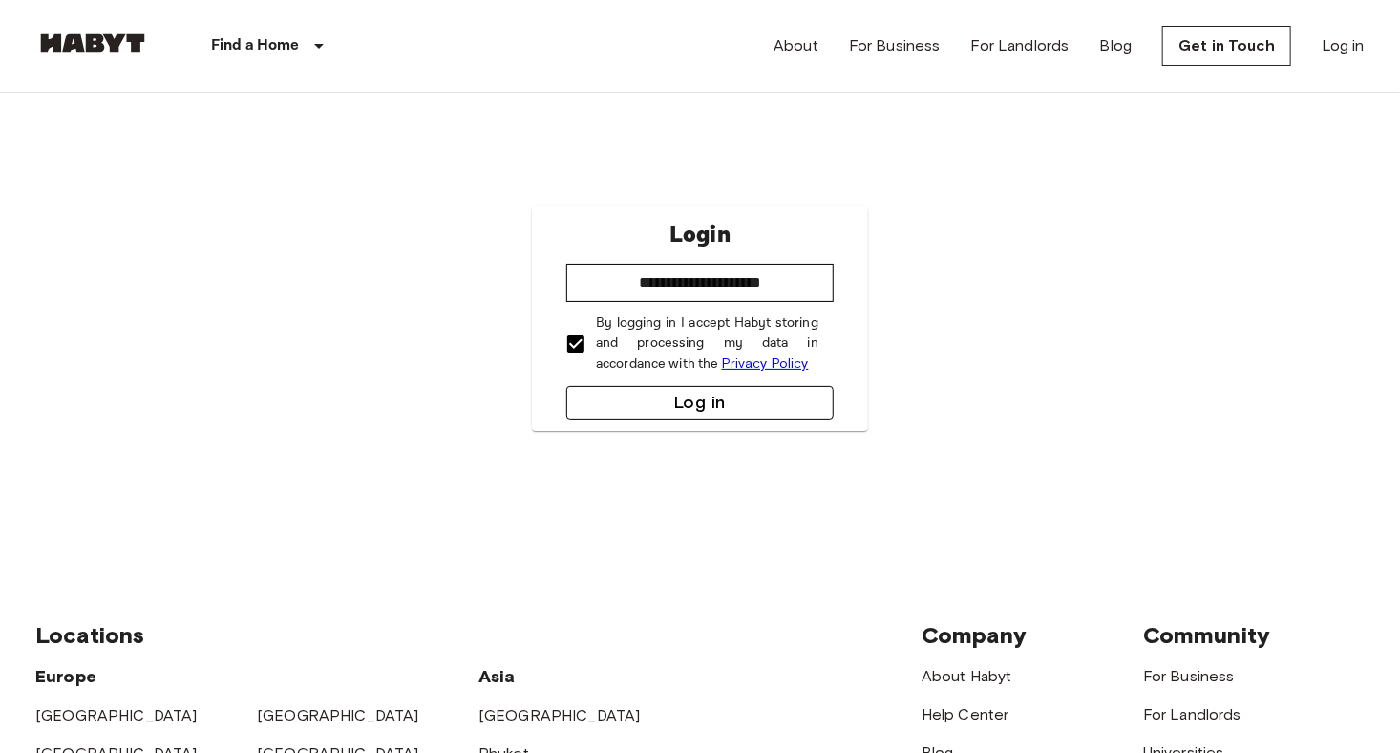
click at [693, 397] on button "Log in" at bounding box center [699, 402] width 267 height 33
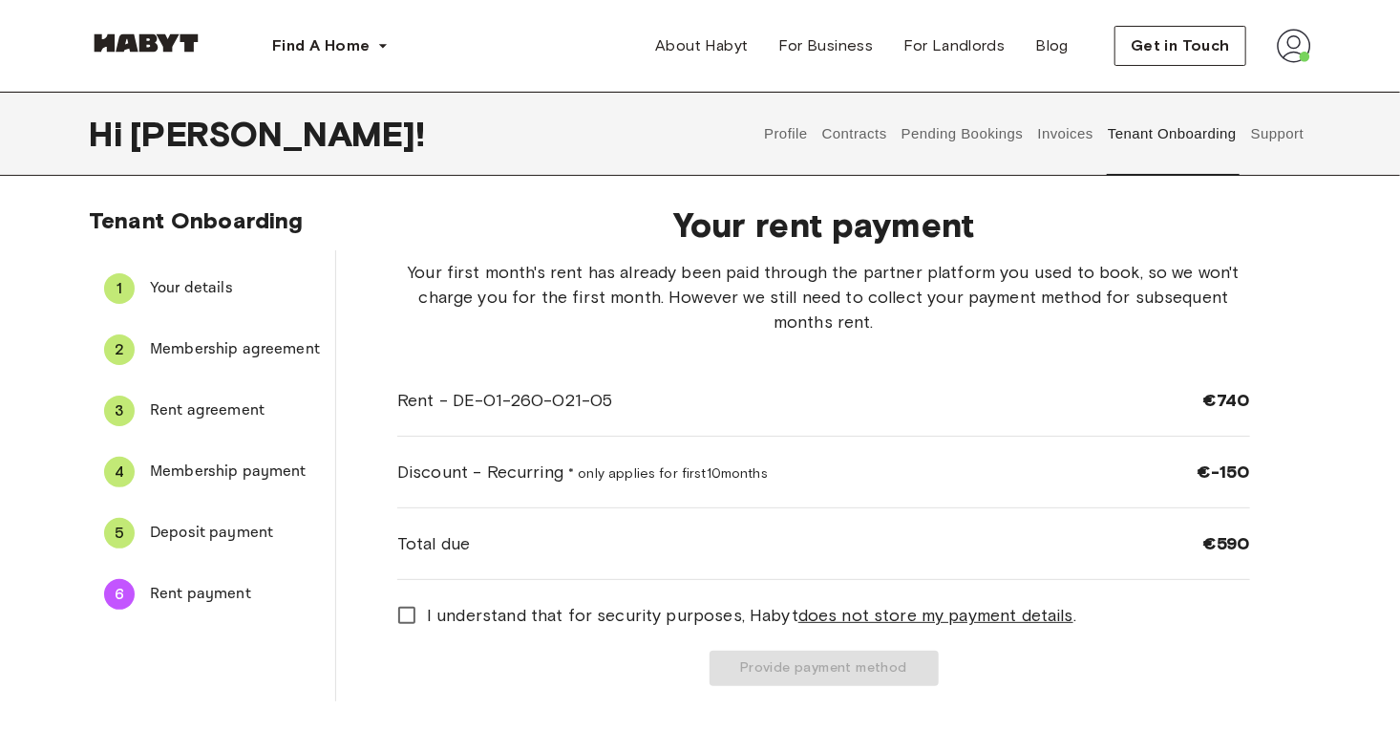
click at [533, 613] on span "I understand that for security purposes, Habyt does not store my payment detail…" at bounding box center [752, 615] width 650 height 25
click at [806, 661] on button "Provide payment method" at bounding box center [824, 668] width 229 height 35
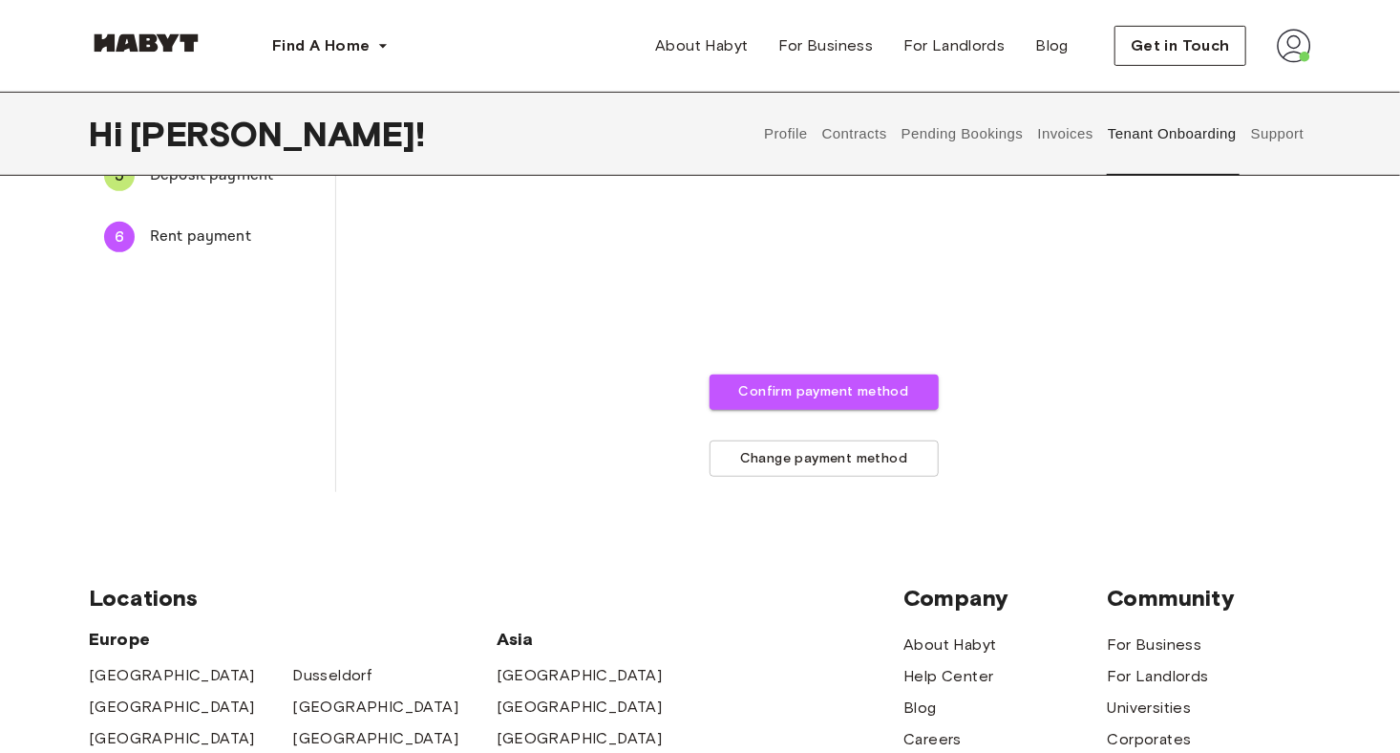
scroll to position [359, 0]
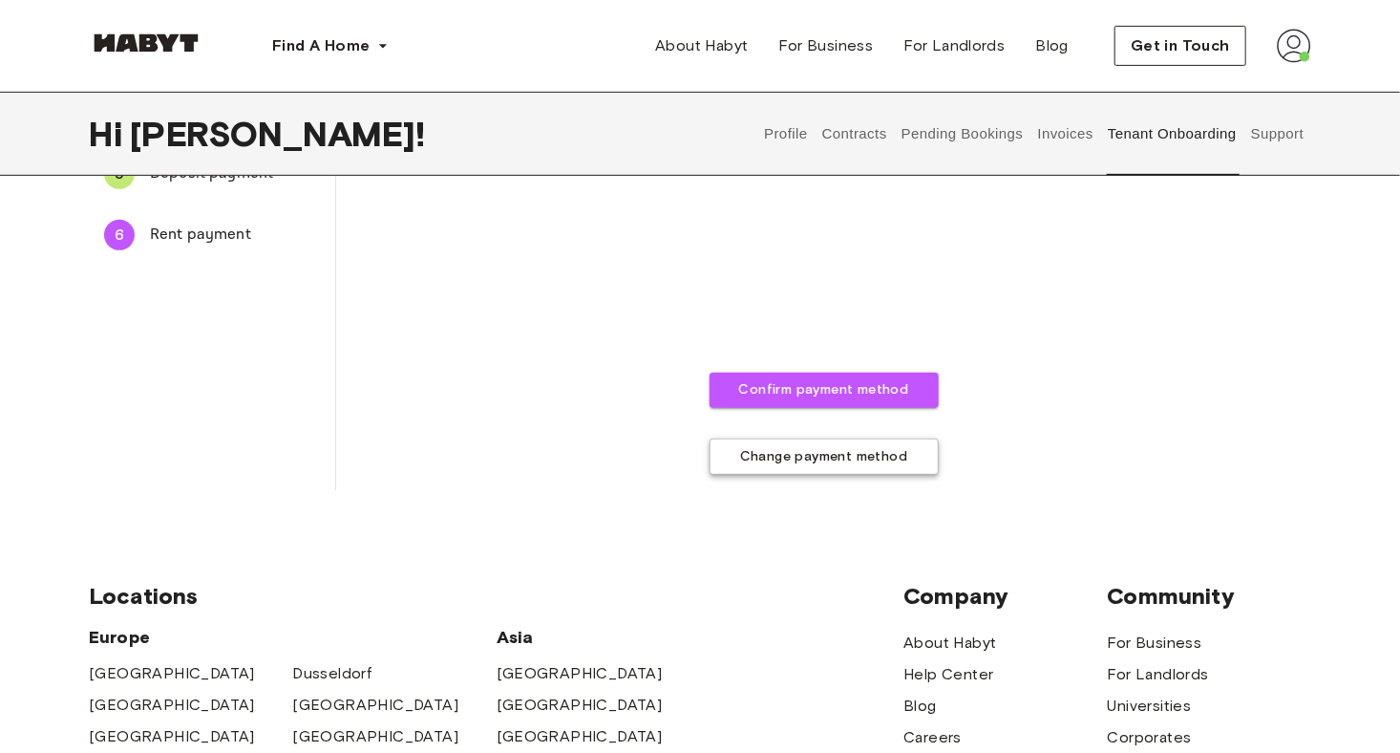
click at [820, 449] on button "Change payment method" at bounding box center [824, 456] width 229 height 37
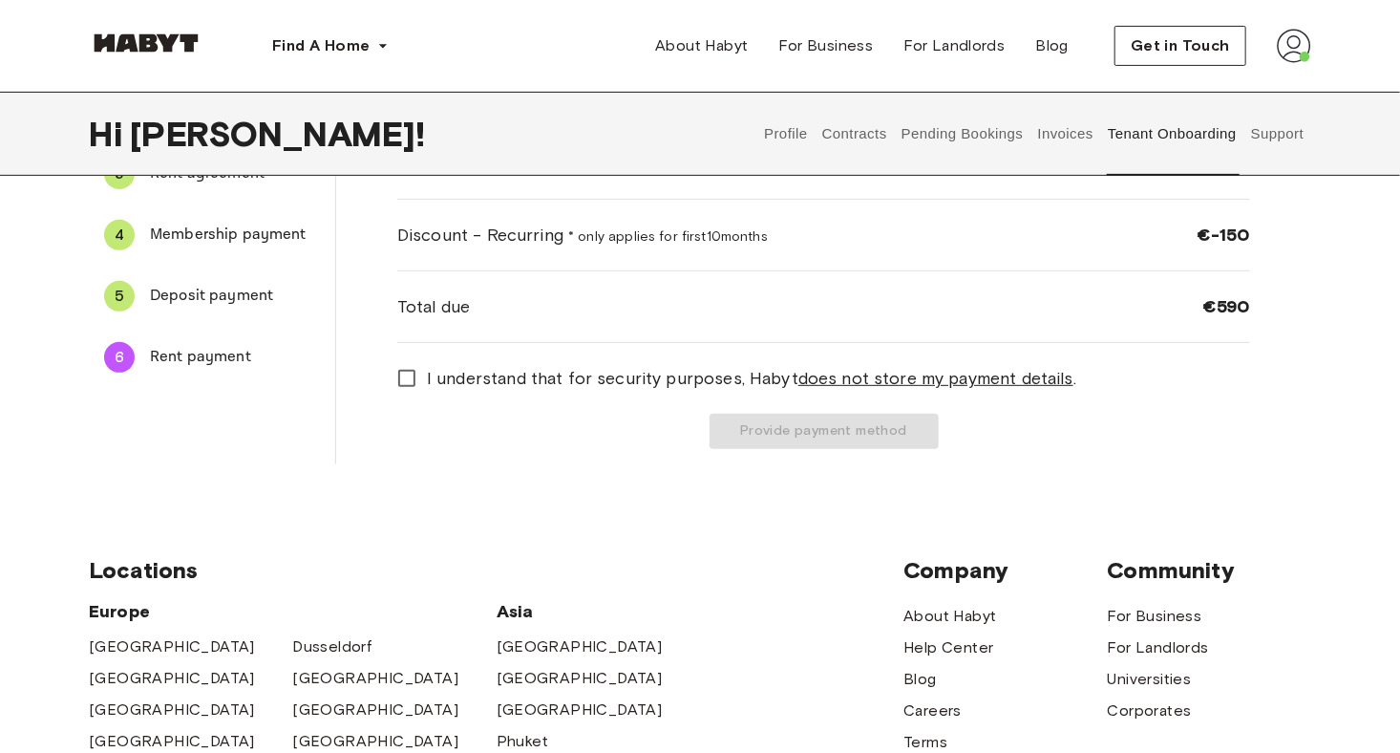
scroll to position [248, 0]
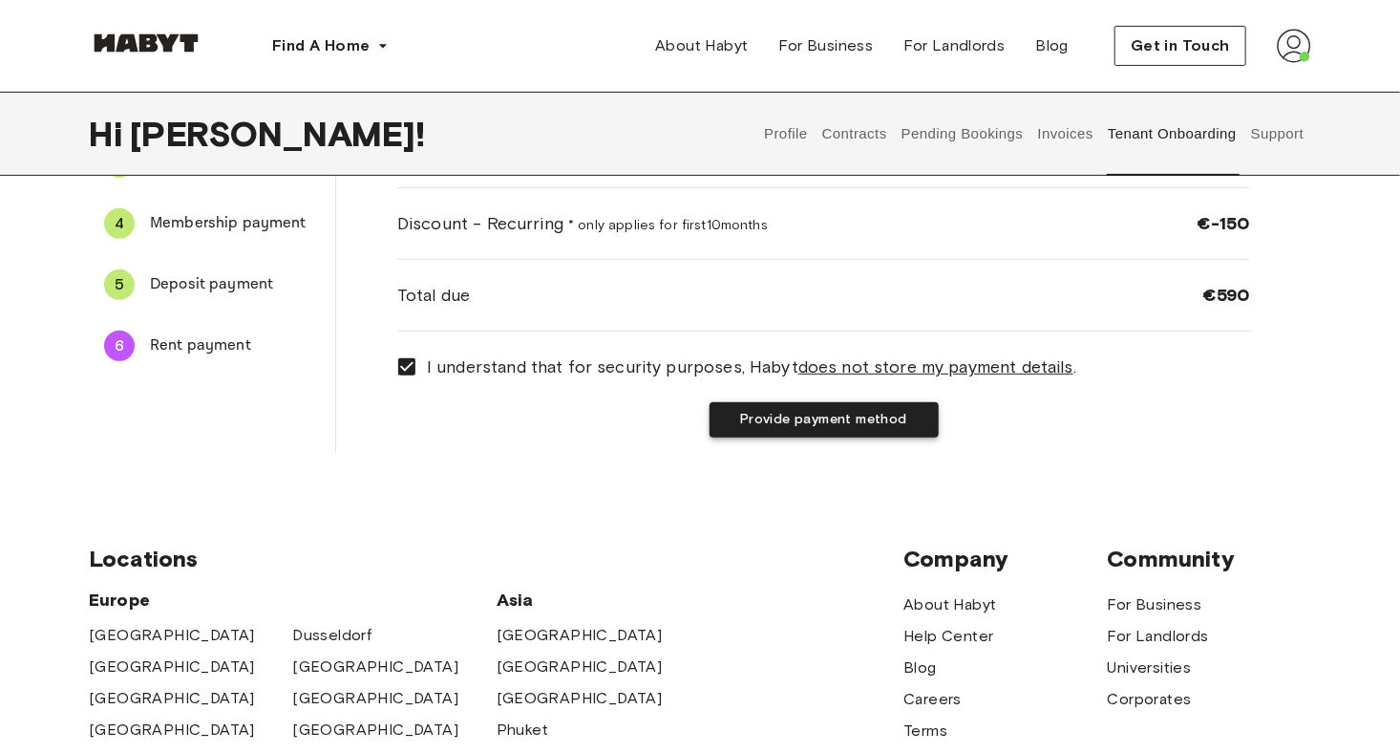
click at [778, 416] on button "Provide payment method" at bounding box center [824, 419] width 229 height 35
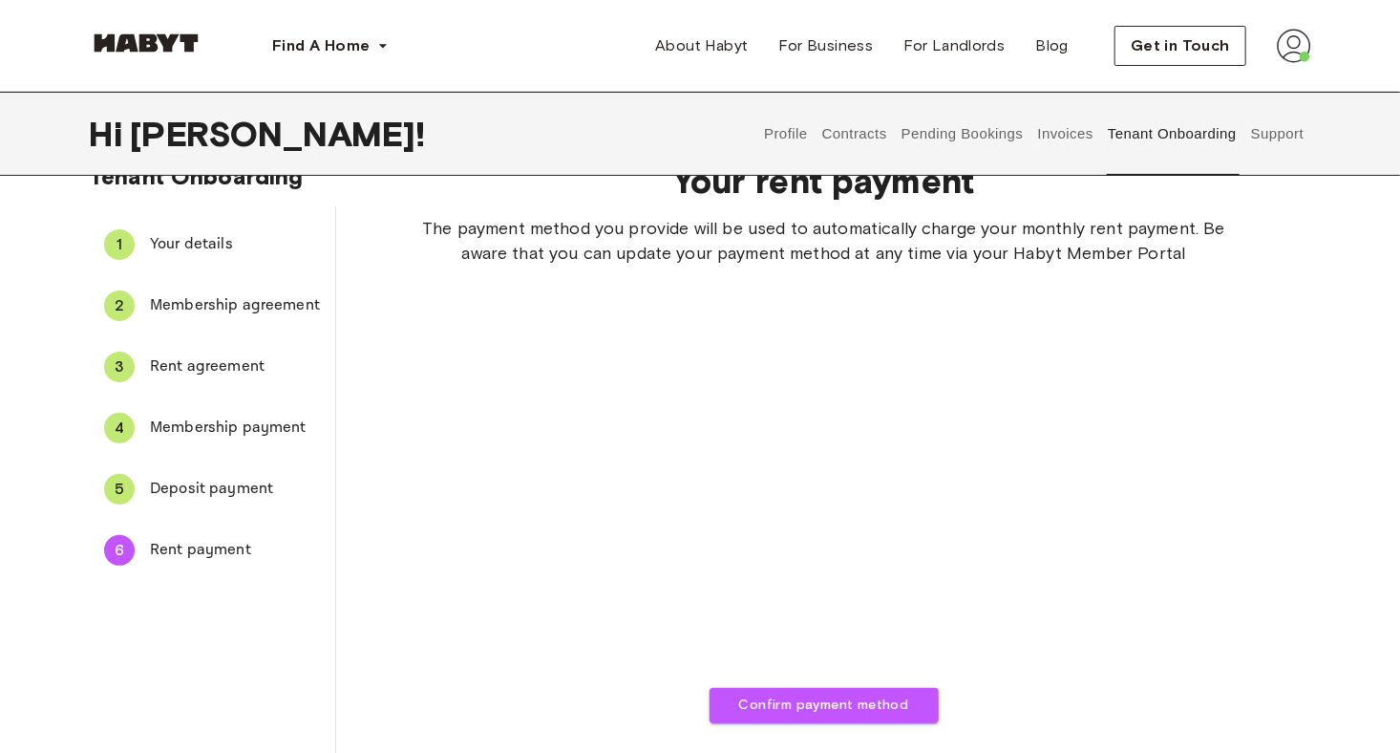
scroll to position [0, 0]
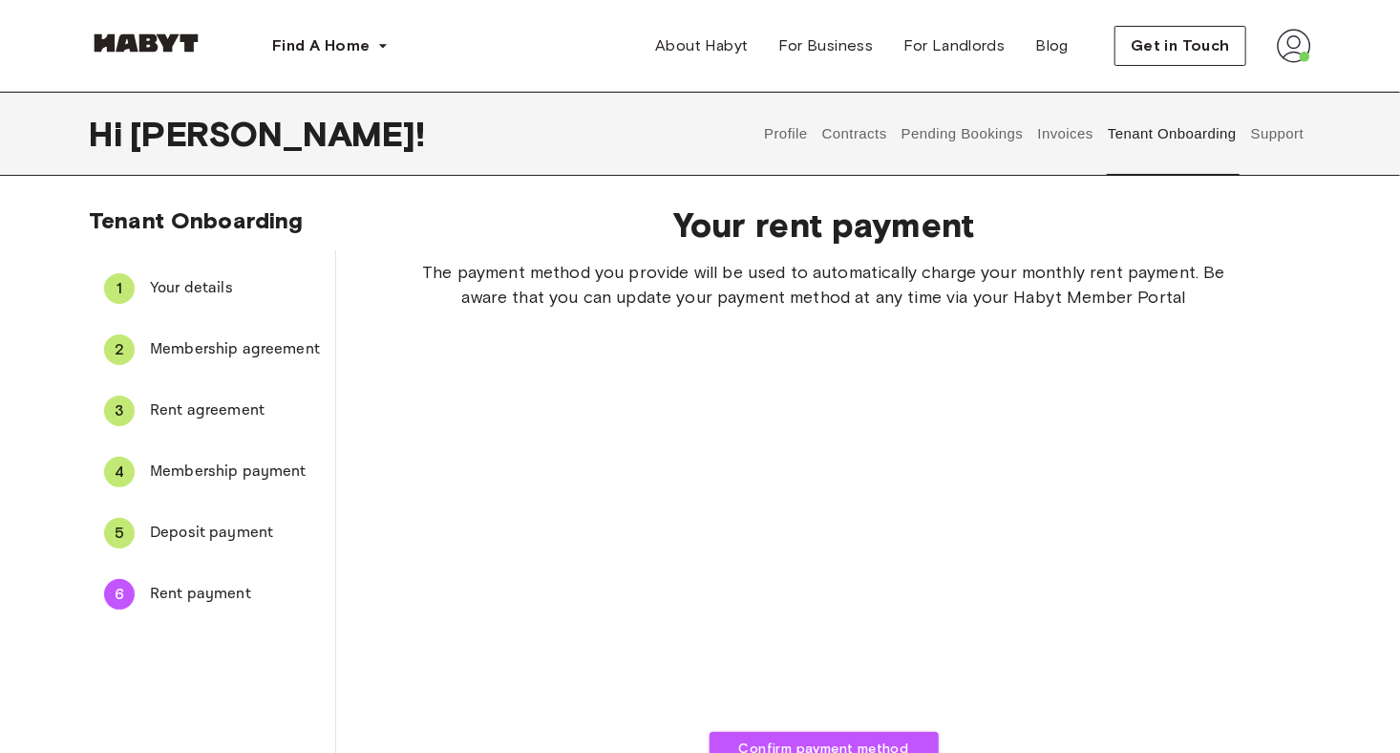
click at [170, 527] on span "Deposit payment" at bounding box center [235, 533] width 170 height 23
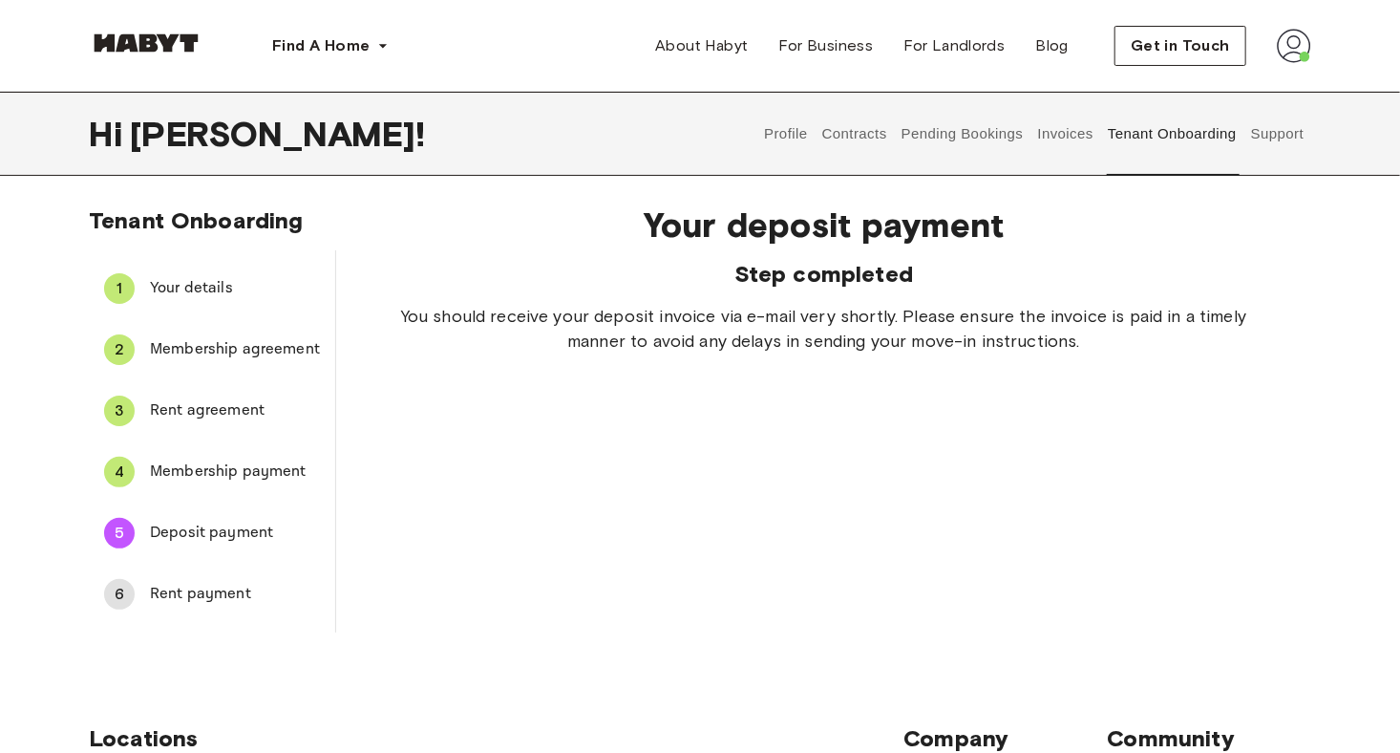
click at [207, 475] on span "Membership payment" at bounding box center [235, 471] width 170 height 23
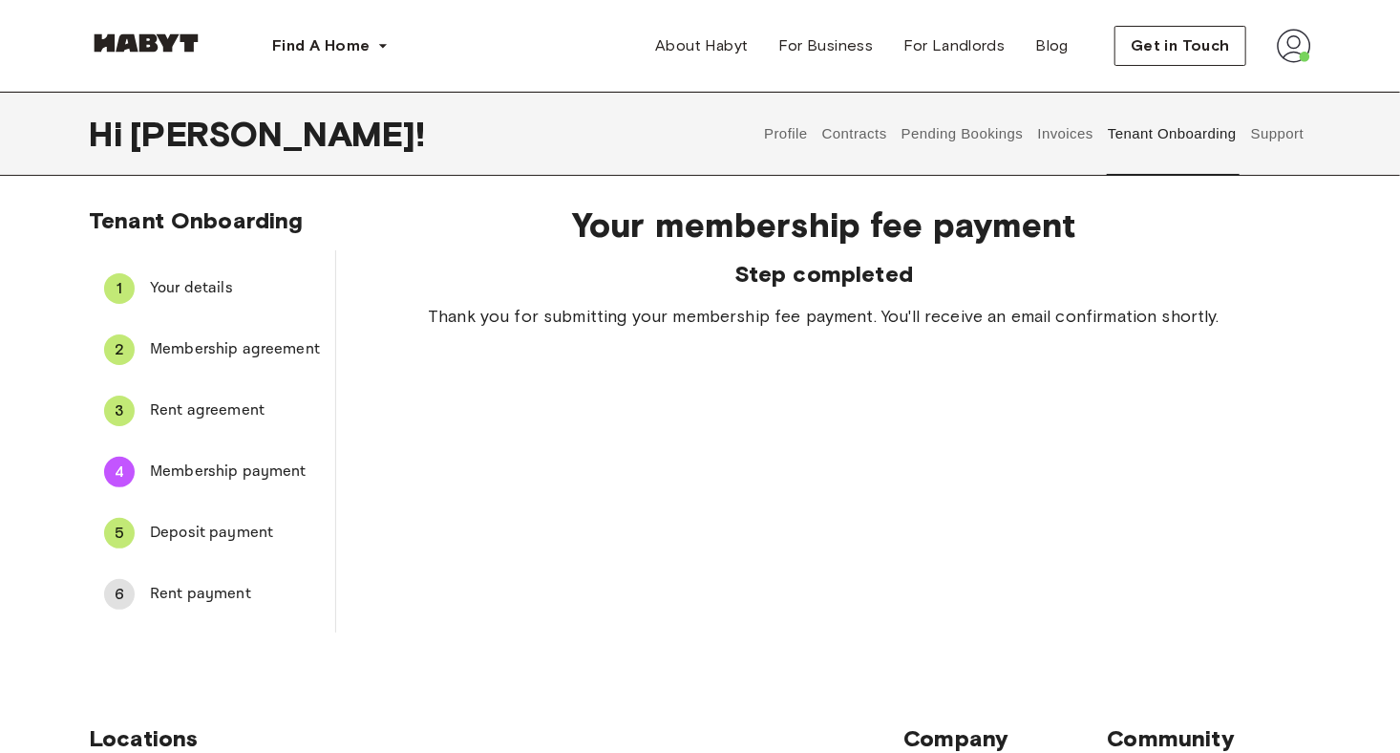
click at [219, 416] on span "Rent agreement" at bounding box center [235, 410] width 170 height 23
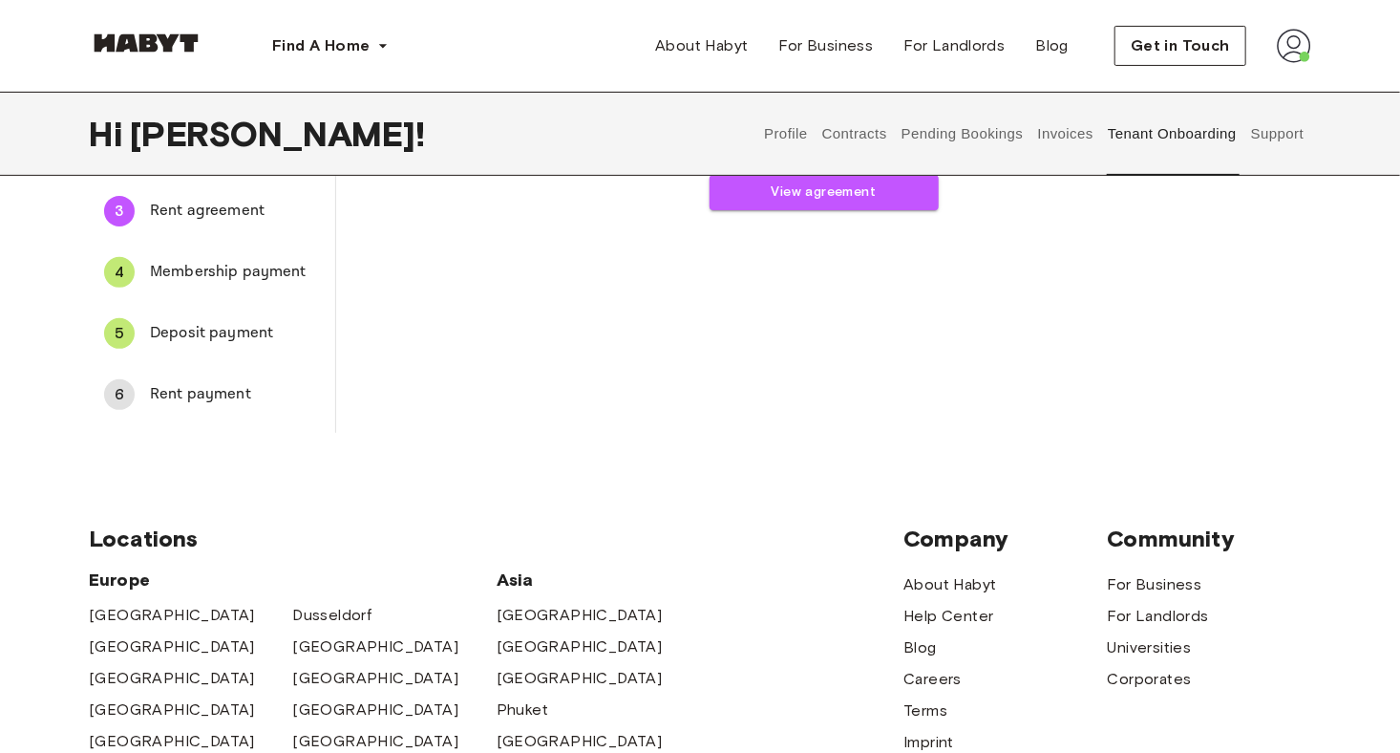
scroll to position [160, 0]
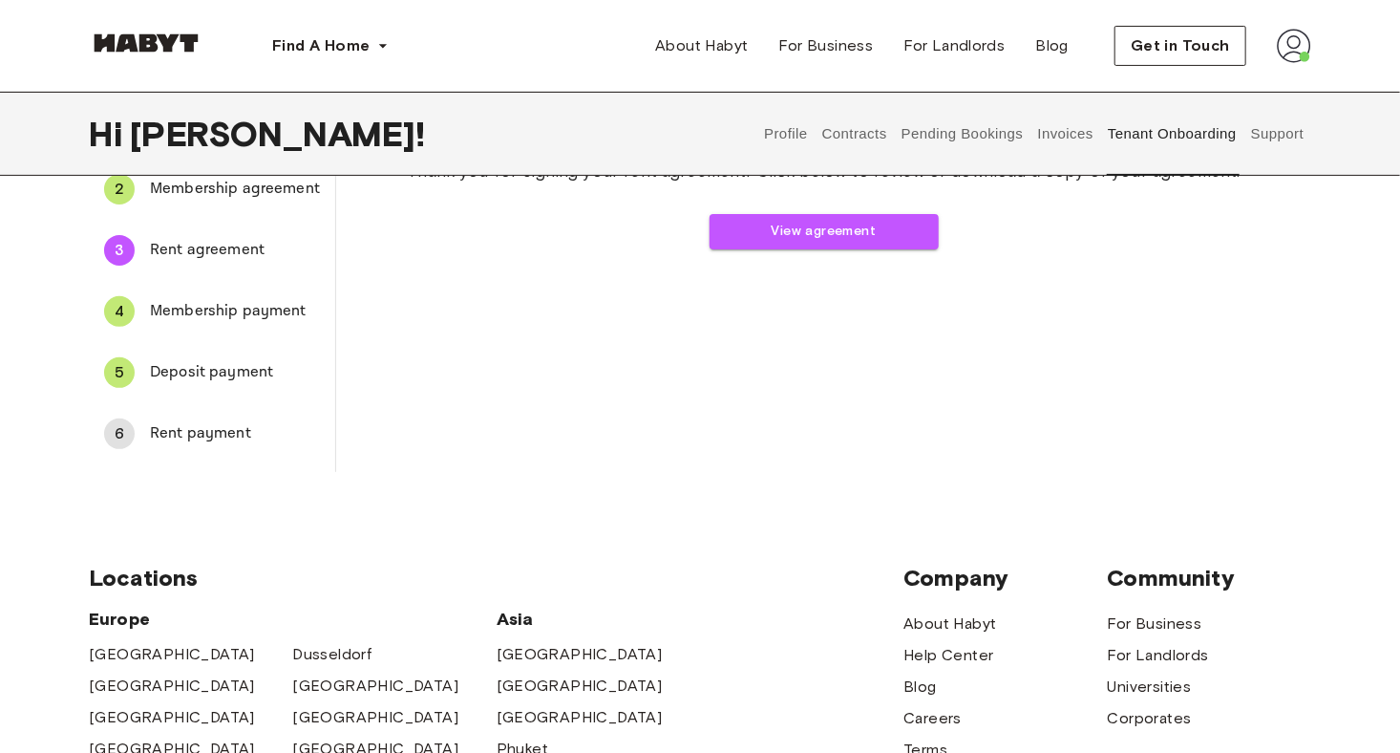
click at [177, 440] on span "Rent payment" at bounding box center [235, 433] width 170 height 23
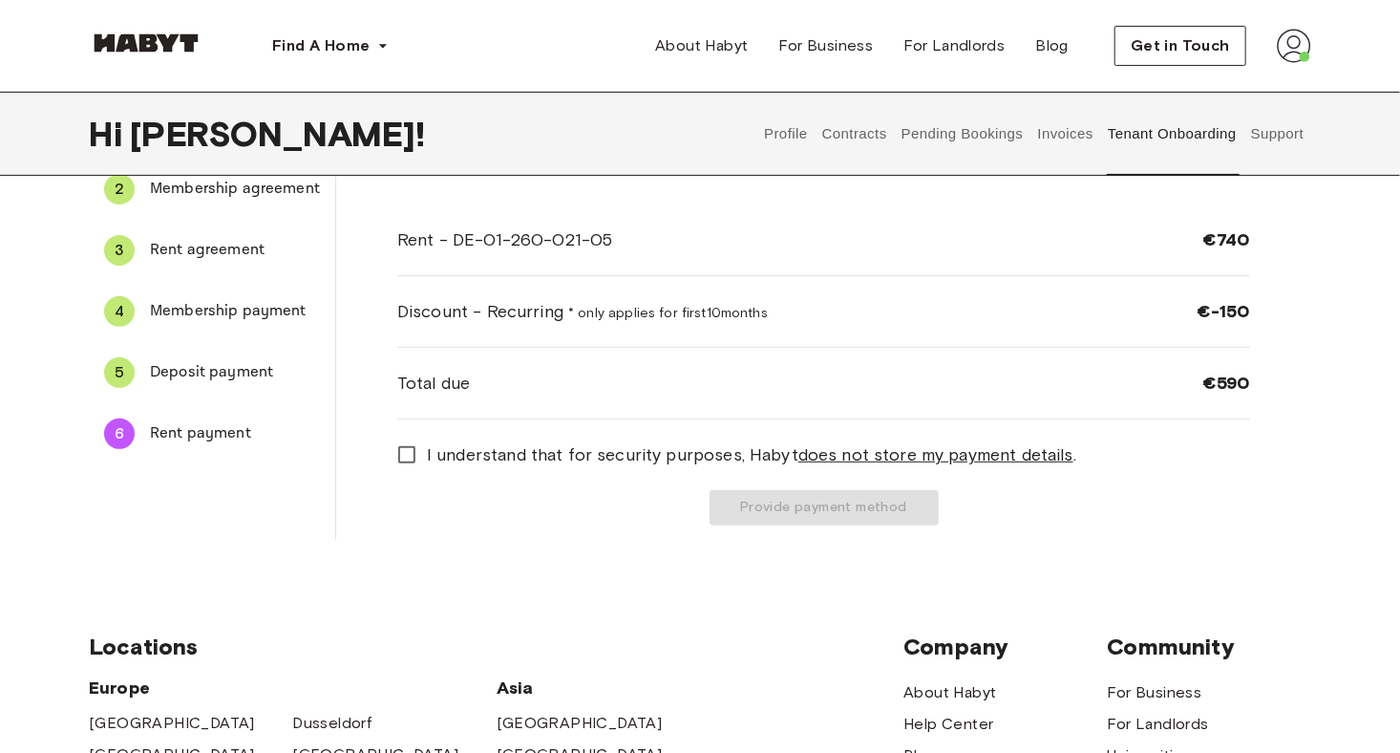
click at [921, 452] on u "does not store my payment details" at bounding box center [936, 454] width 275 height 21
click at [857, 500] on button "Provide payment method" at bounding box center [824, 507] width 229 height 35
